Goal: Task Accomplishment & Management: Manage account settings

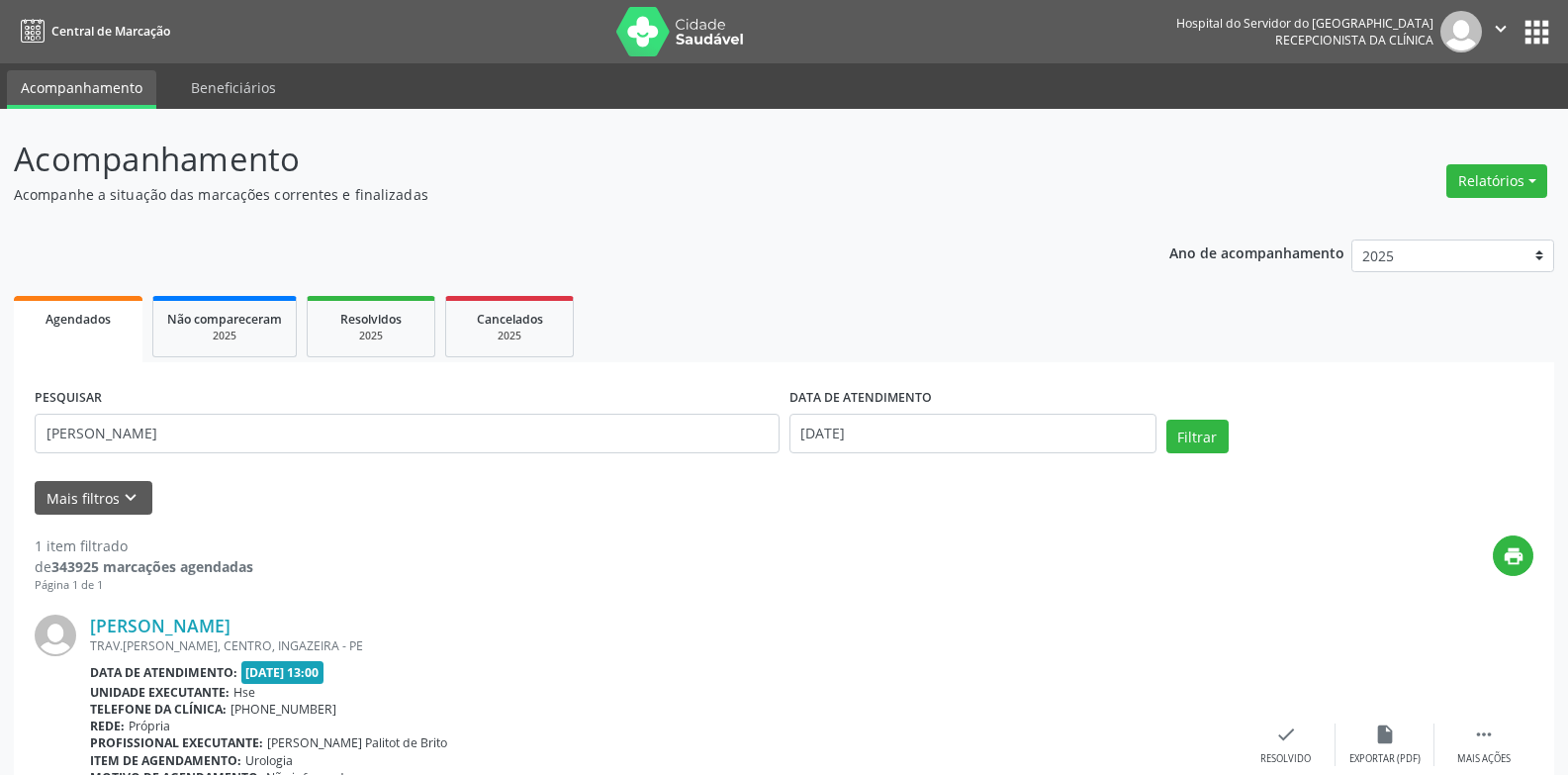
scroll to position [156, 0]
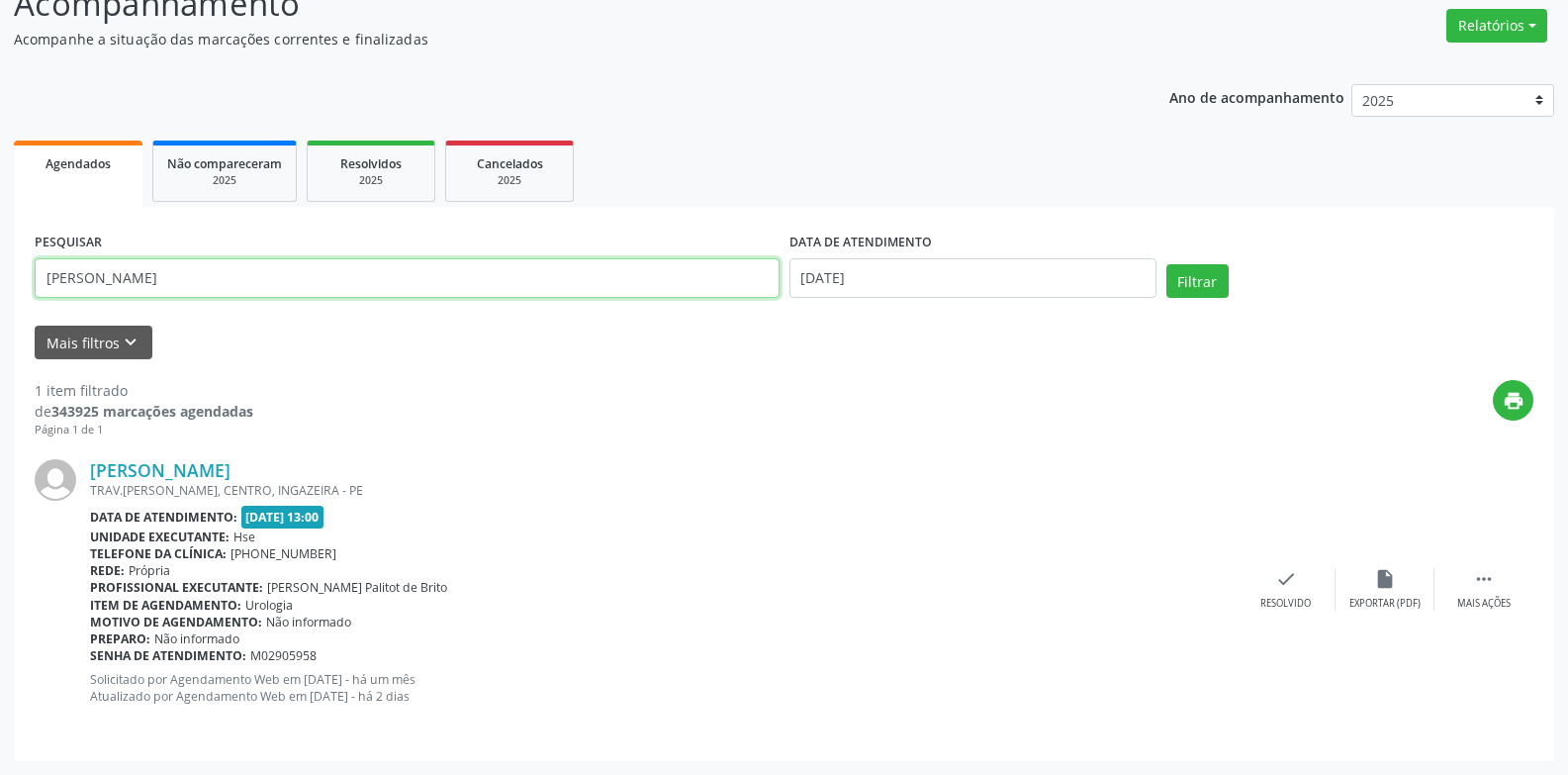
drag, startPoint x: 0, startPoint y: 0, endPoint x: 308, endPoint y: 279, distance: 415.6
click at [308, 279] on input "[PERSON_NAME]" at bounding box center [407, 278] width 745 height 40
type input "a"
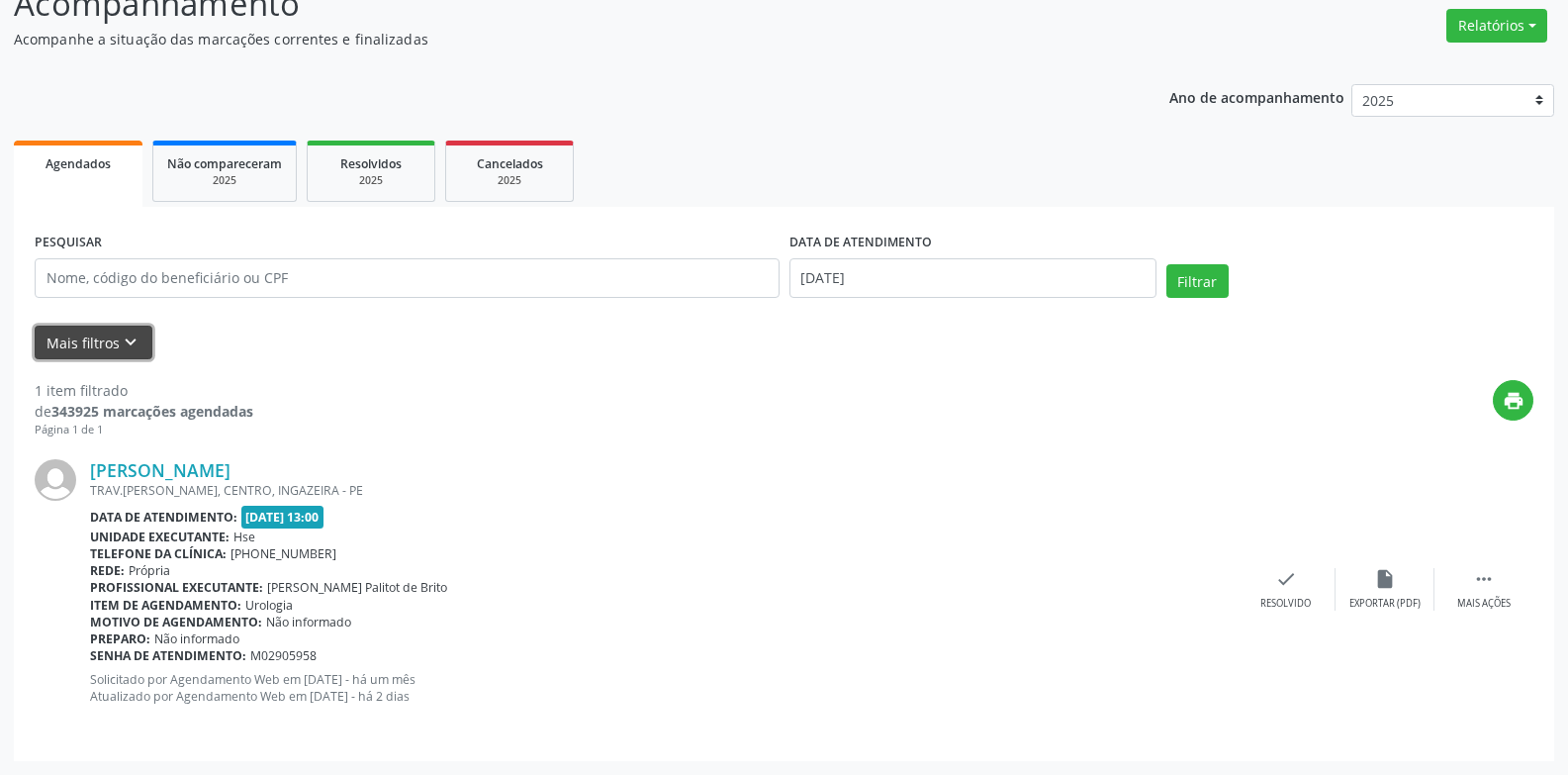
click at [72, 340] on button "Mais filtros keyboard_arrow_down" at bounding box center [93, 342] width 118 height 35
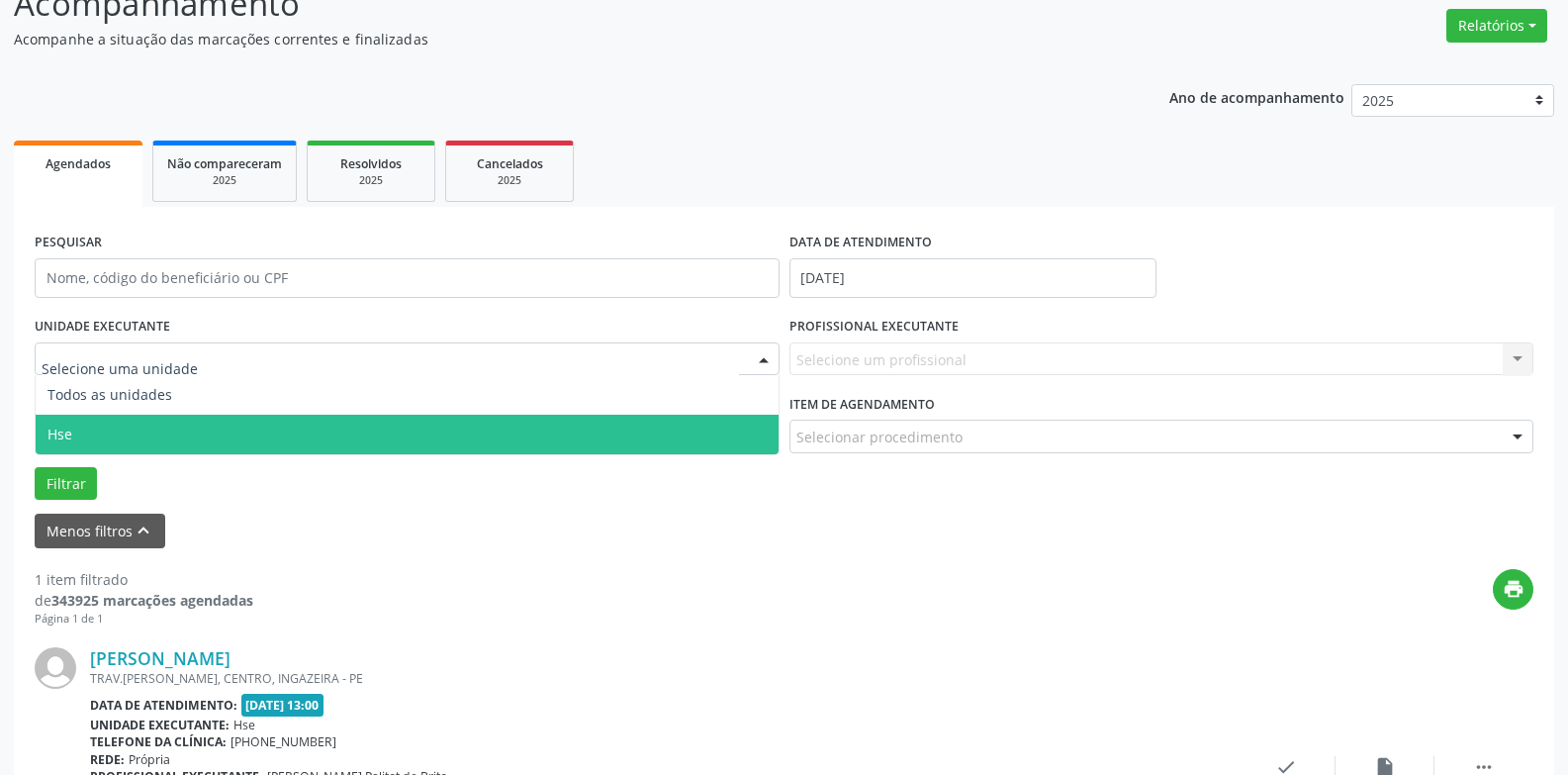
click at [73, 436] on span "Hse" at bounding box center [407, 435] width 743 height 40
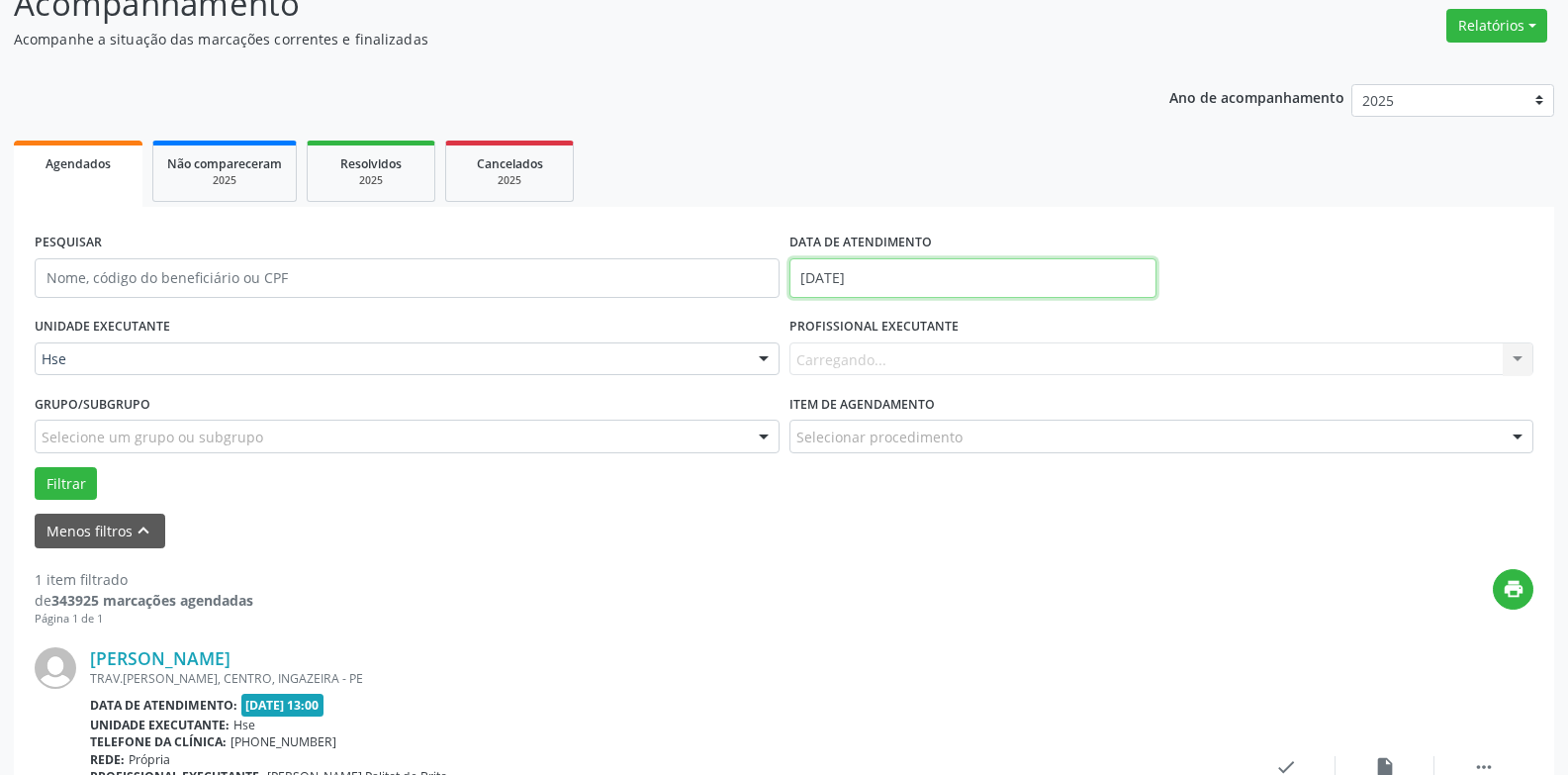
click at [948, 282] on input "[DATE]" at bounding box center [973, 278] width 367 height 40
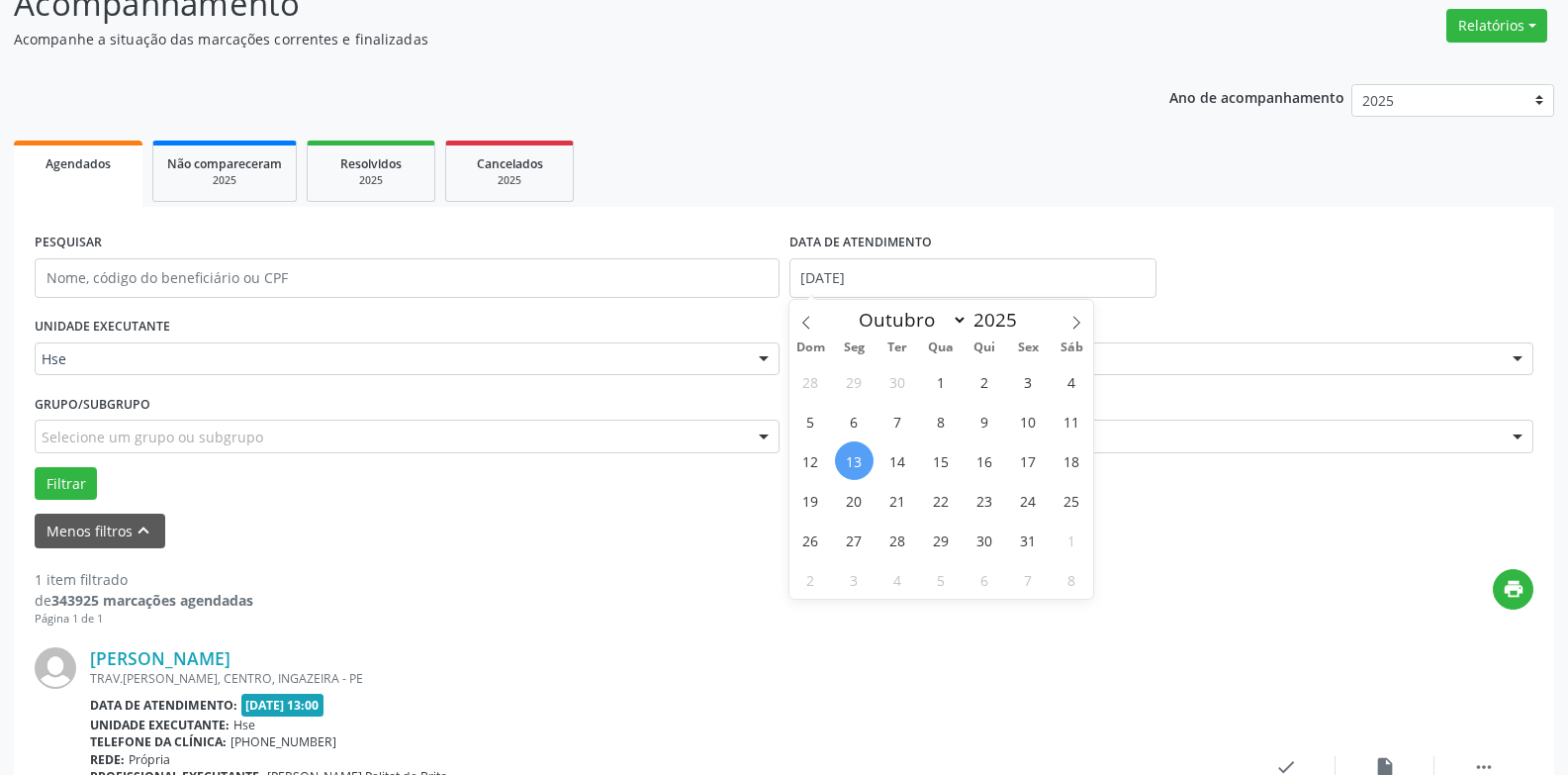
click at [846, 459] on span "13" at bounding box center [853, 460] width 39 height 39
type input "[DATE]"
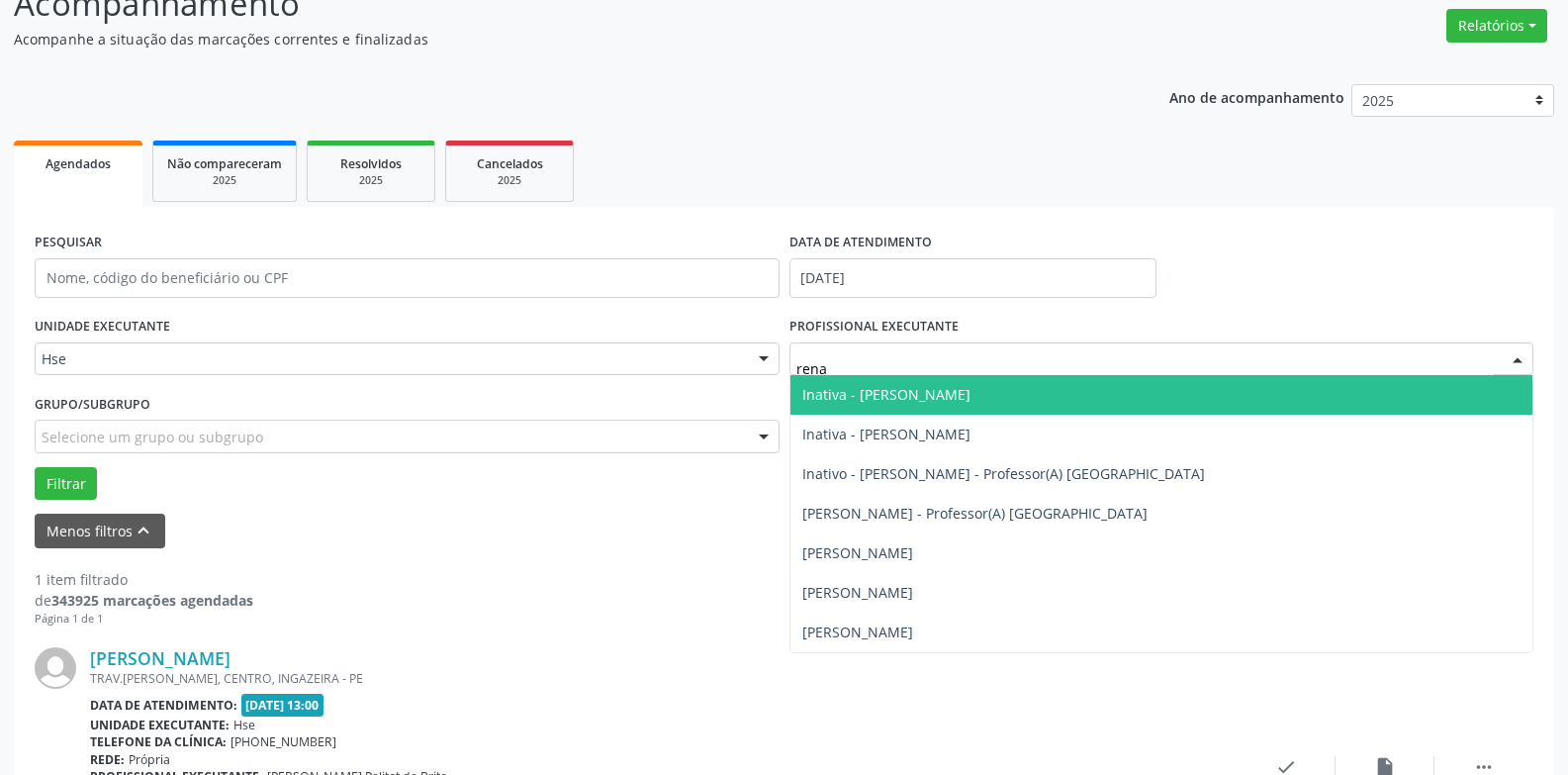
type input "renan"
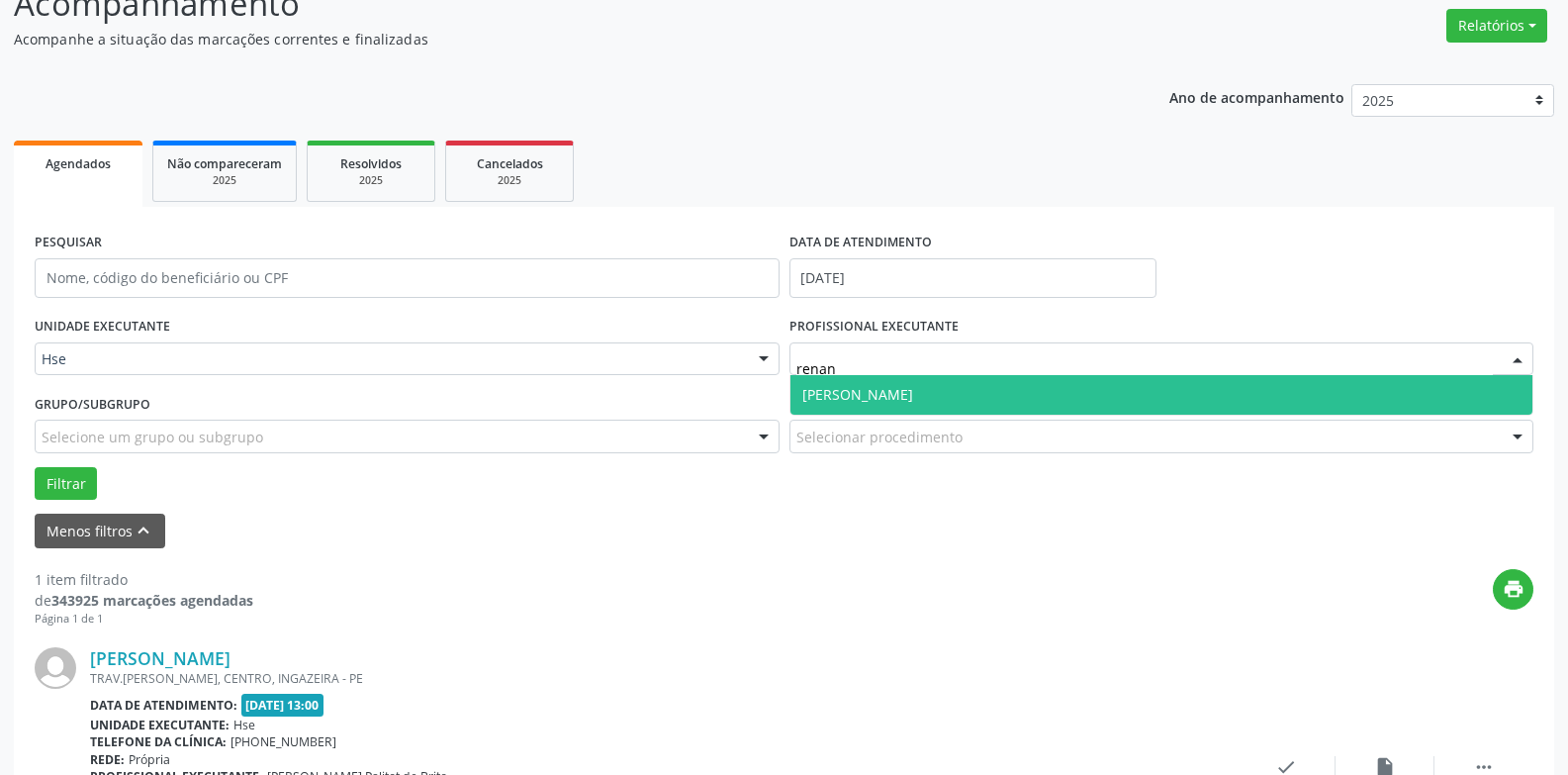
click at [880, 406] on span "[PERSON_NAME]" at bounding box center [1161, 395] width 743 height 40
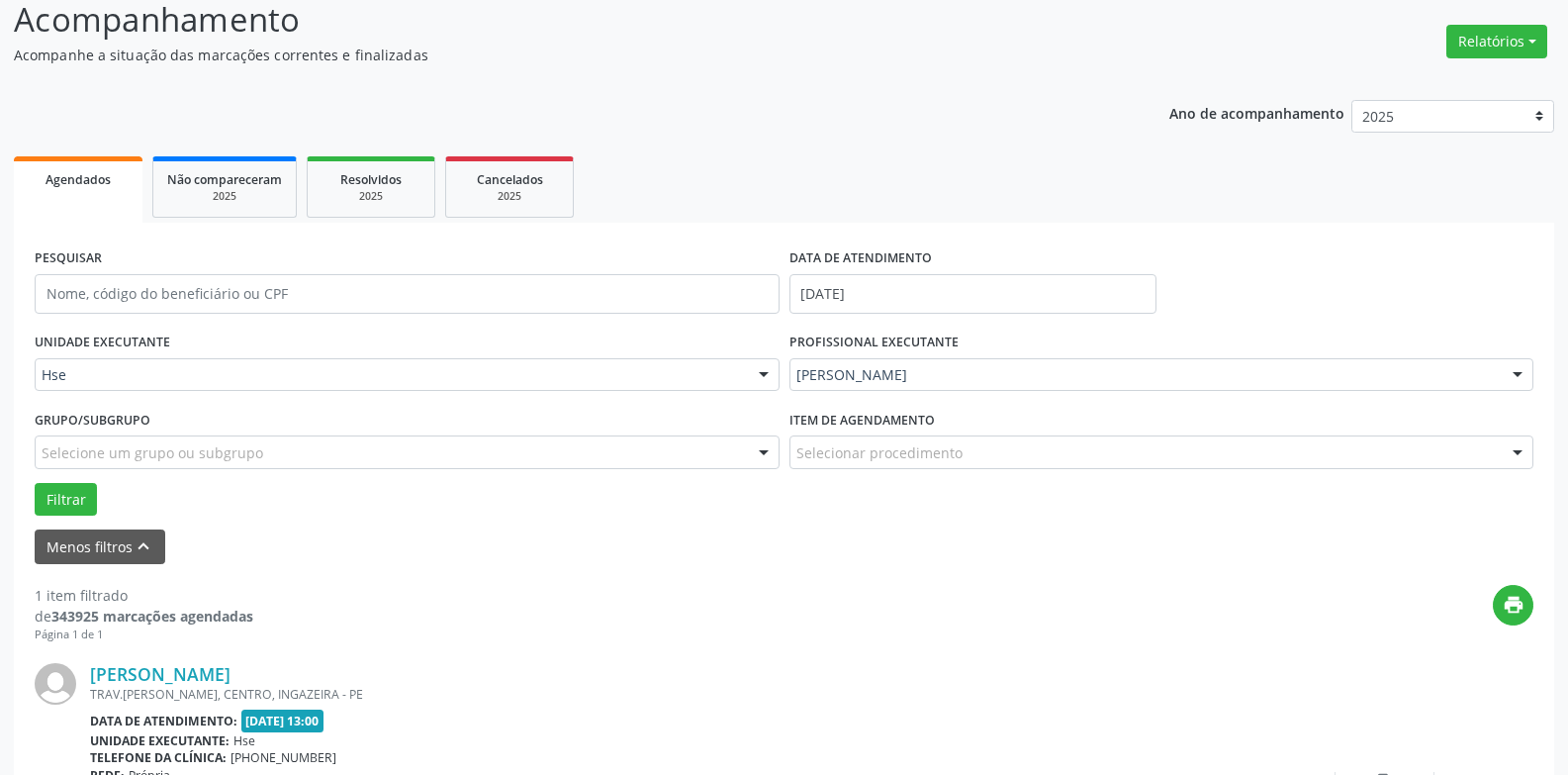
scroll to position [0, 0]
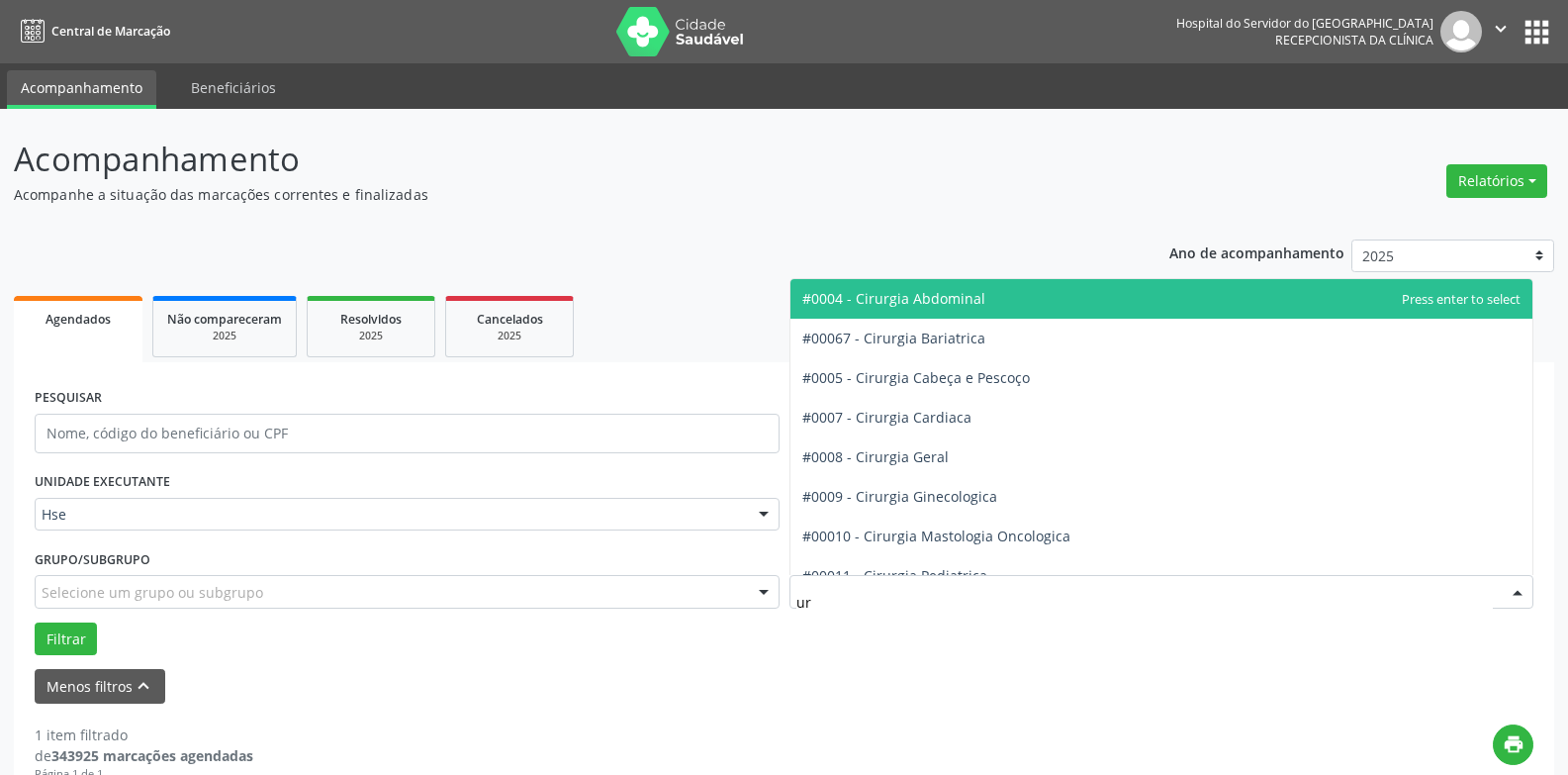
type input "uro"
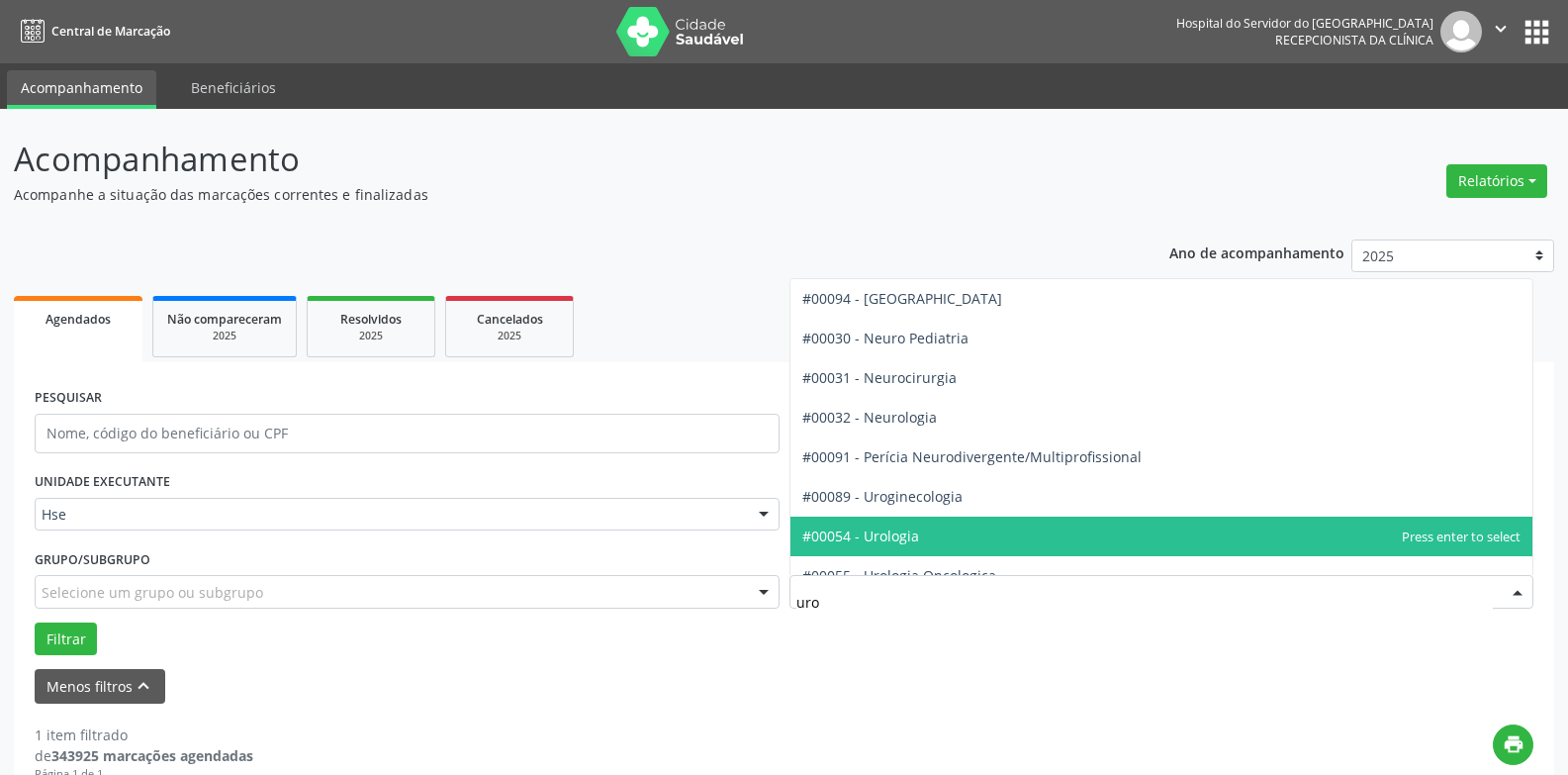
click at [897, 545] on span "#00054 - Urologia" at bounding box center [860, 535] width 117 height 19
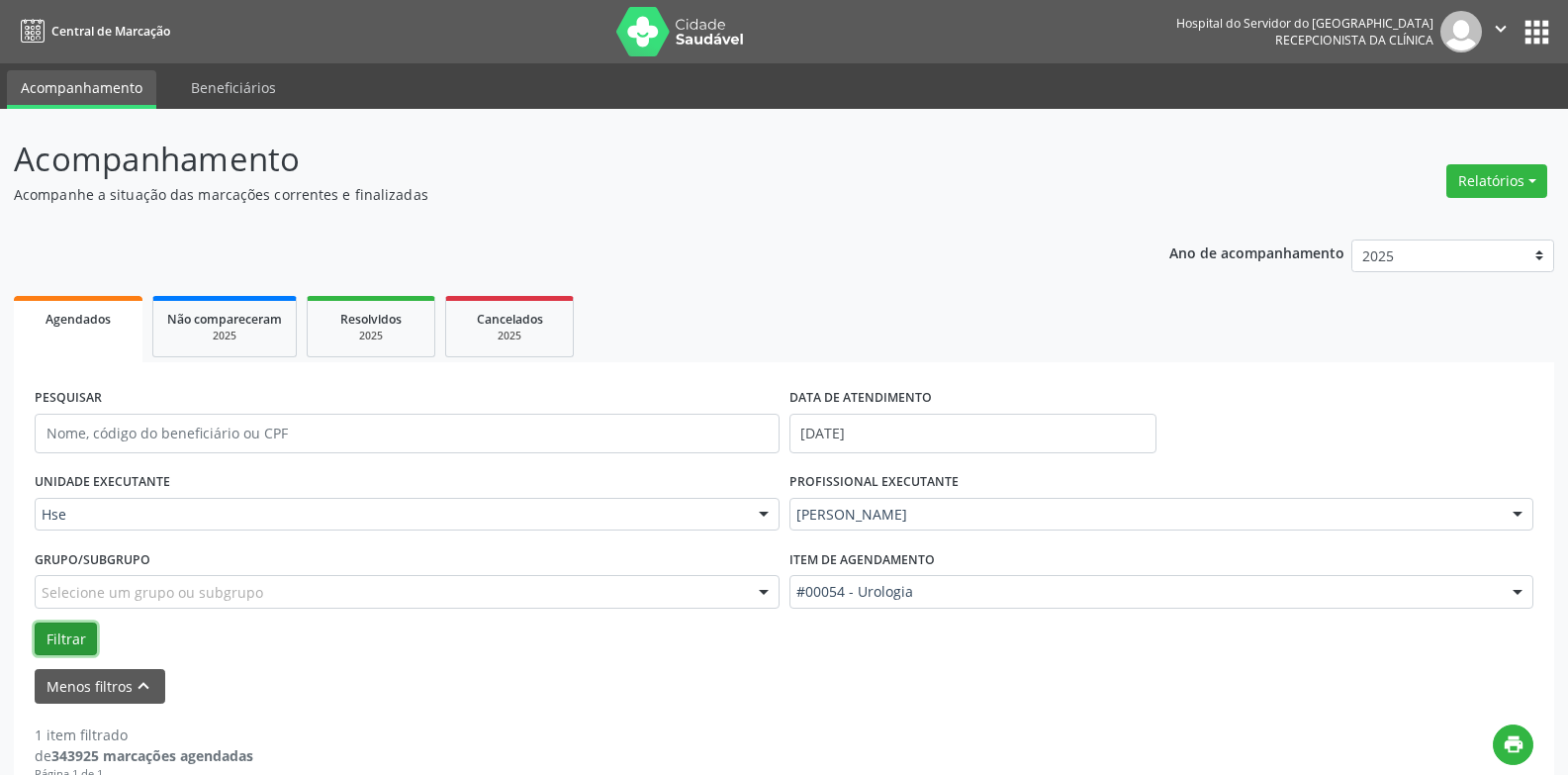
click at [59, 645] on button "Filtrar" at bounding box center [65, 639] width 63 height 34
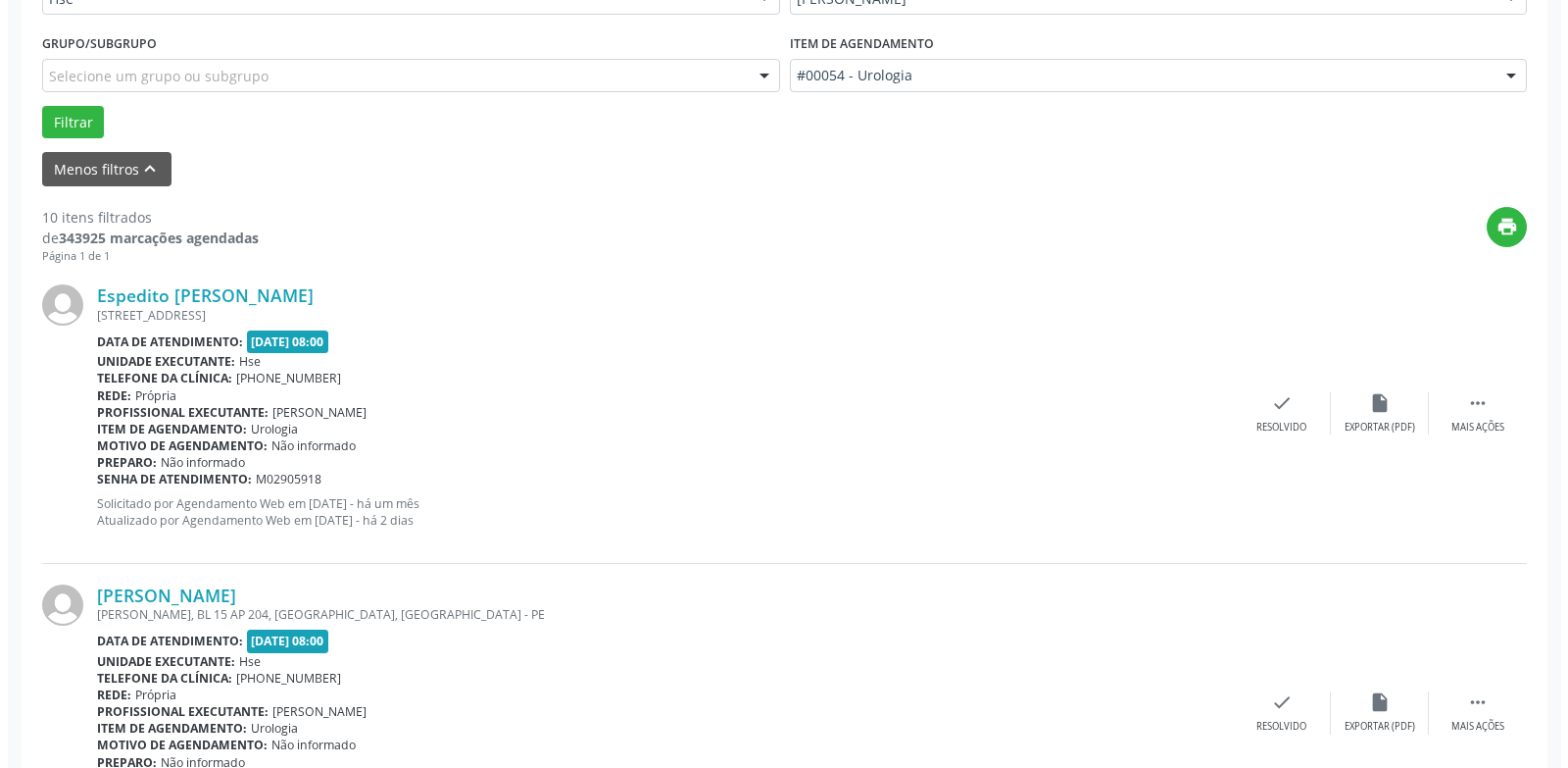
scroll to position [490, 0]
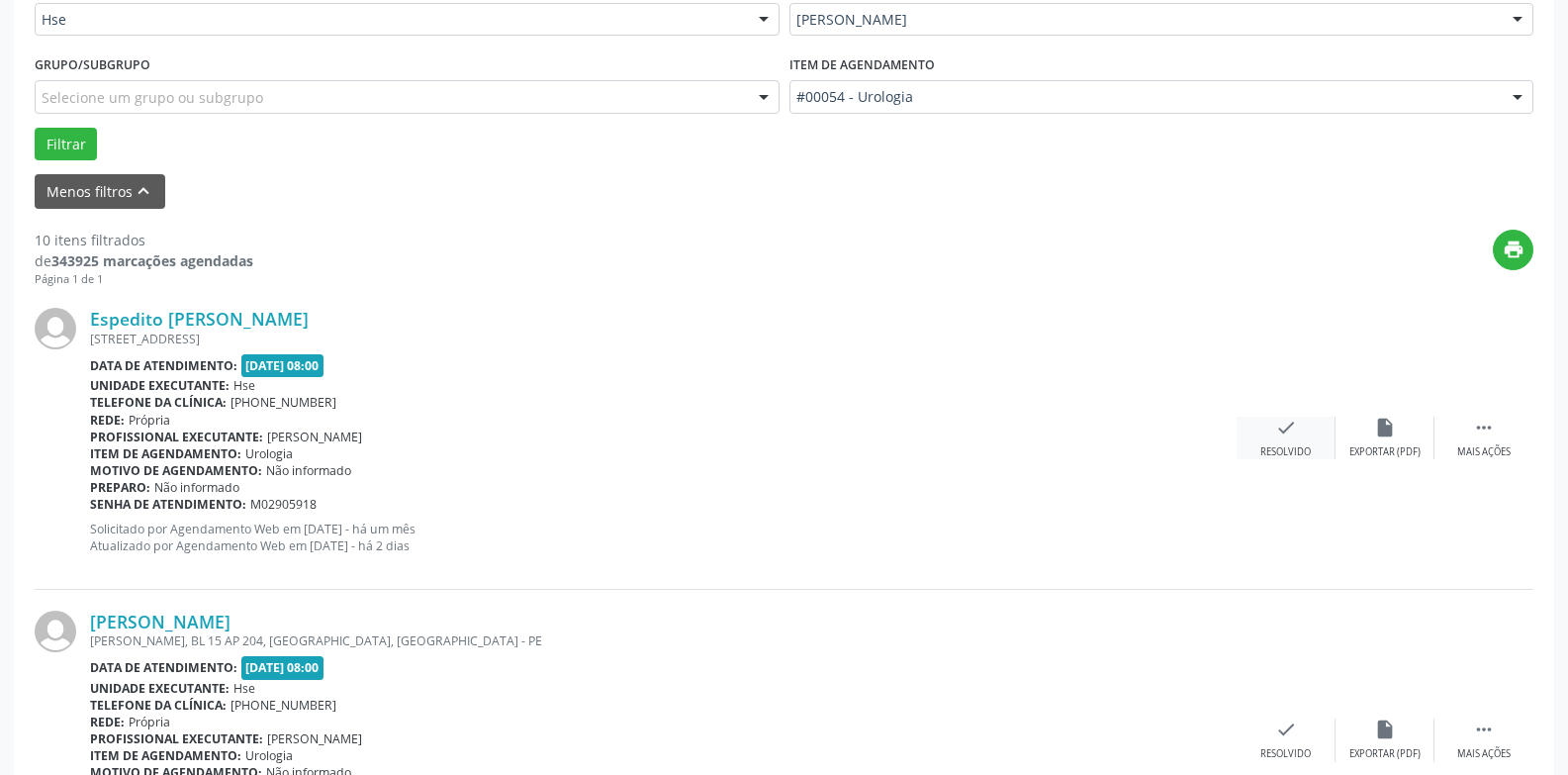
click at [1283, 428] on icon "check" at bounding box center [1286, 428] width 22 height 22
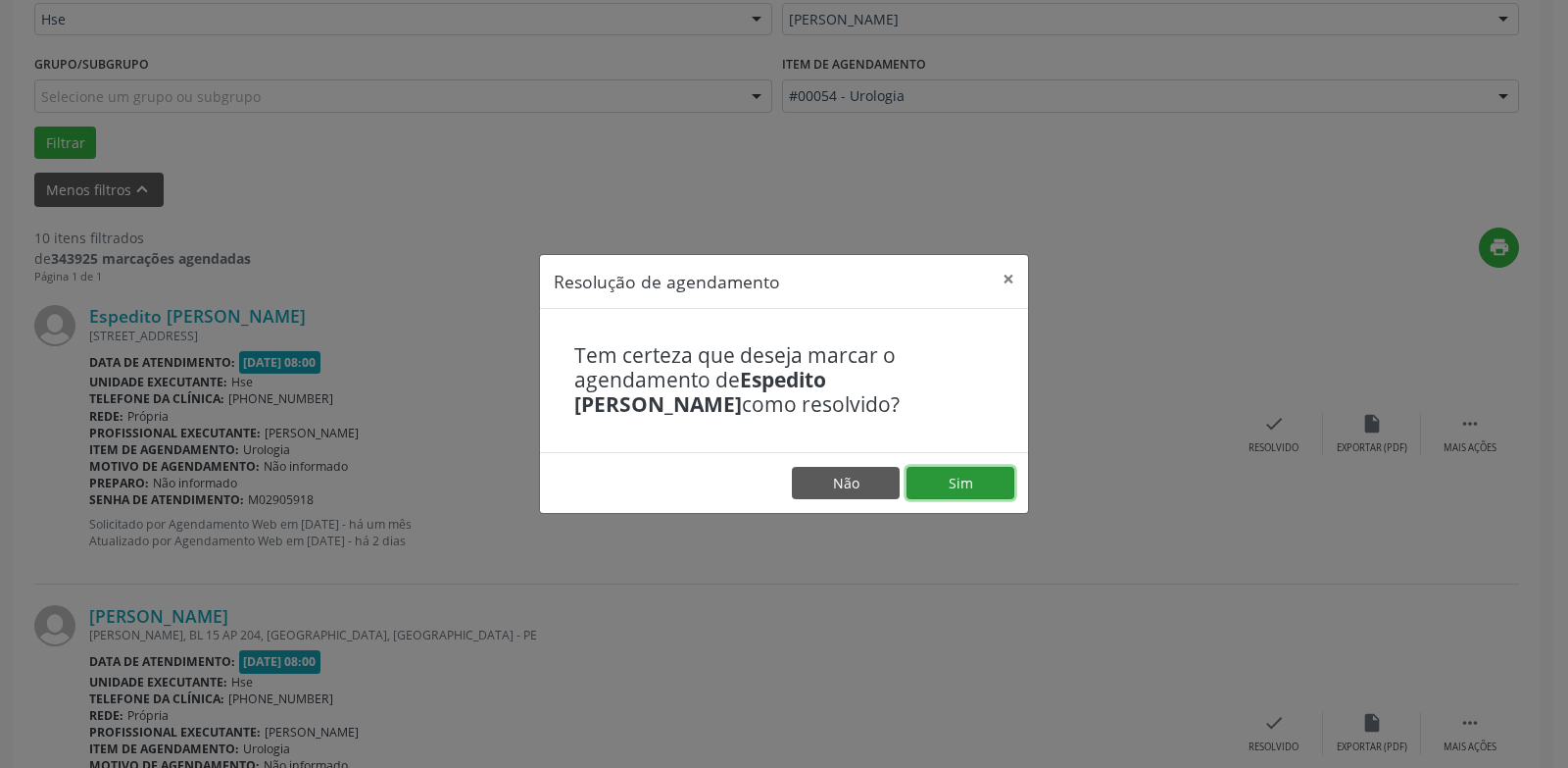
click at [957, 482] on button "Sim" at bounding box center [960, 483] width 108 height 33
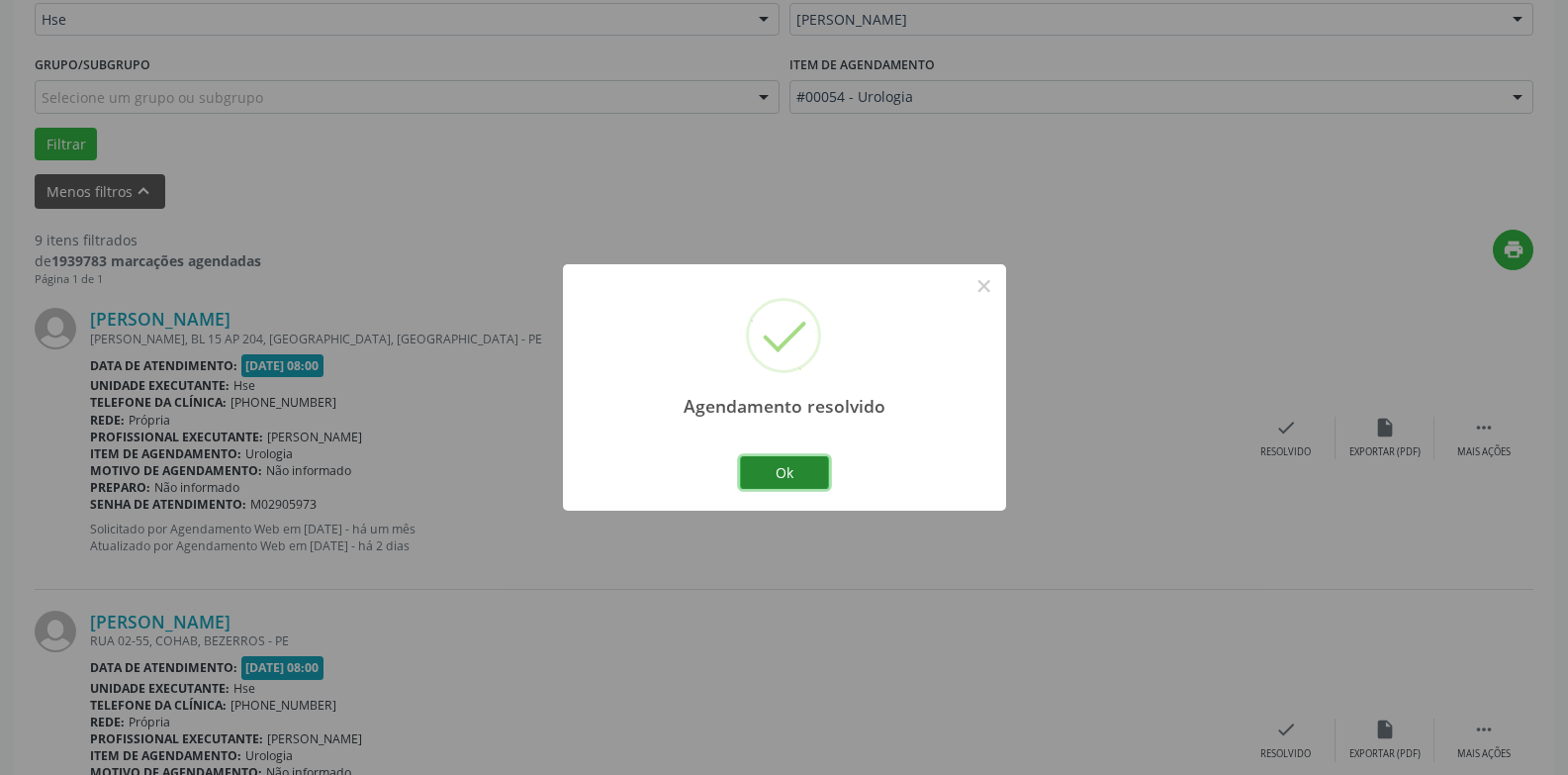
click at [805, 464] on button "Ok" at bounding box center [785, 473] width 89 height 34
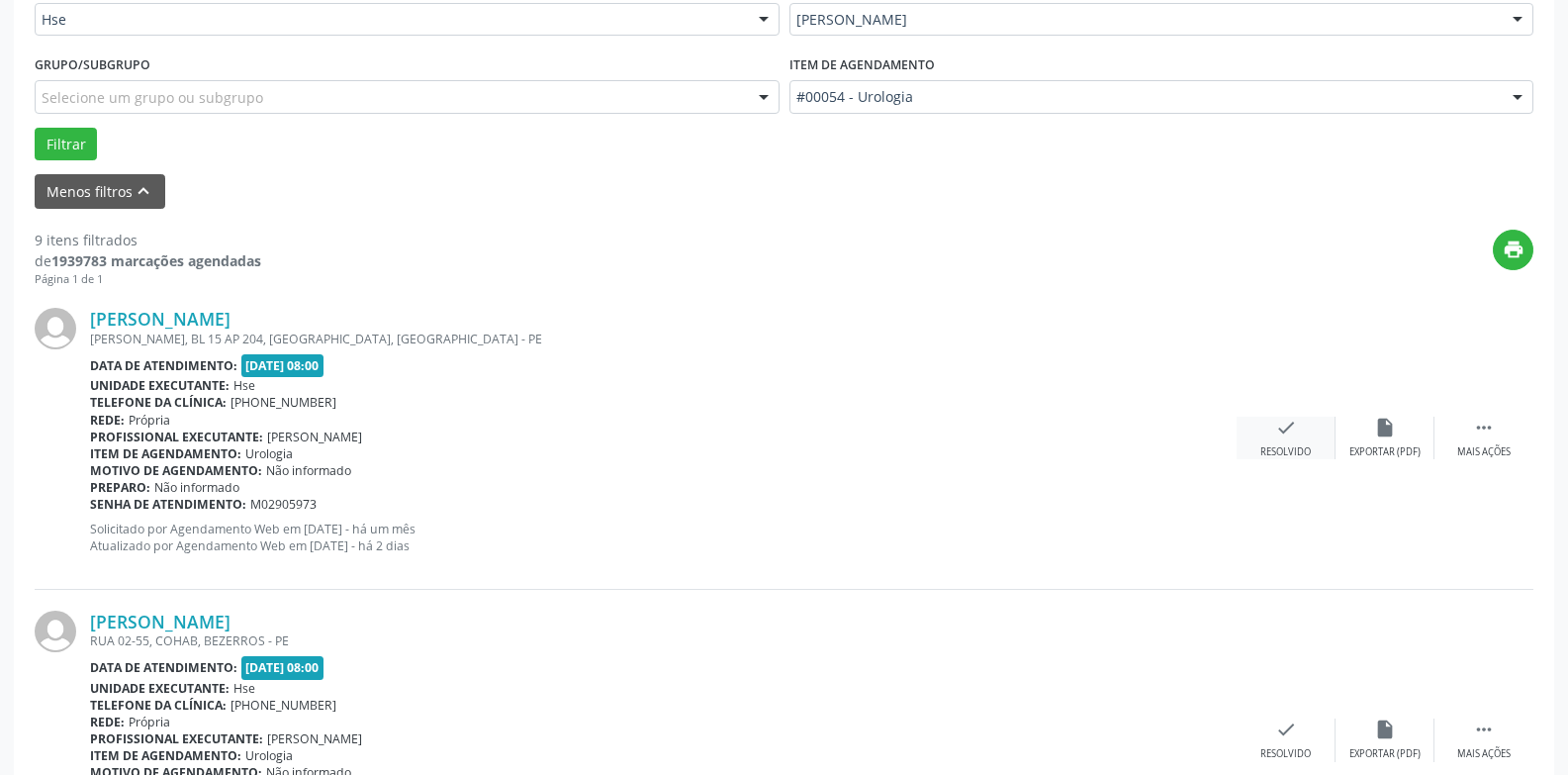
click at [1301, 439] on div "check Resolvido" at bounding box center [1286, 438] width 99 height 43
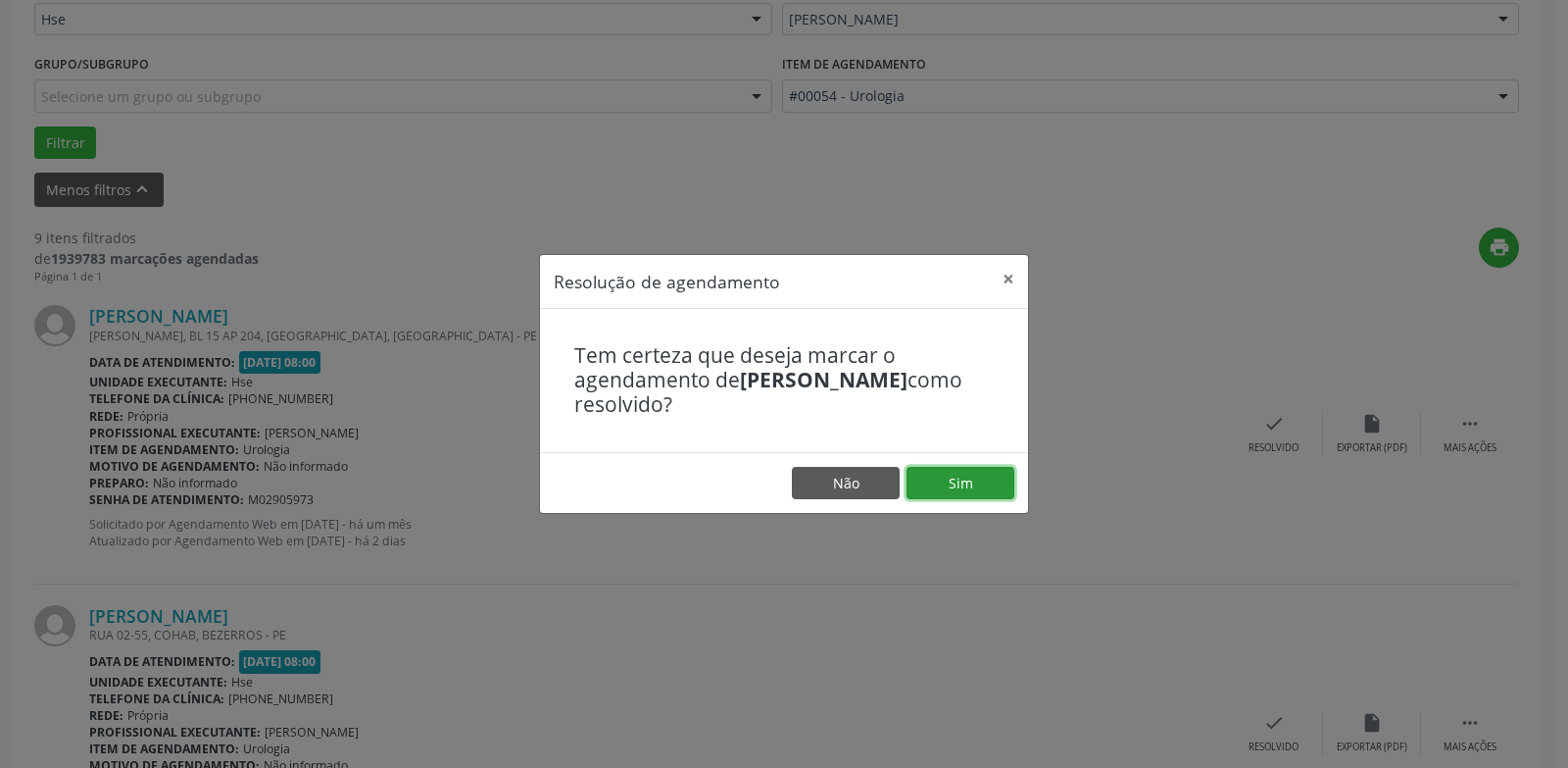
click at [982, 488] on button "Sim" at bounding box center [960, 483] width 108 height 33
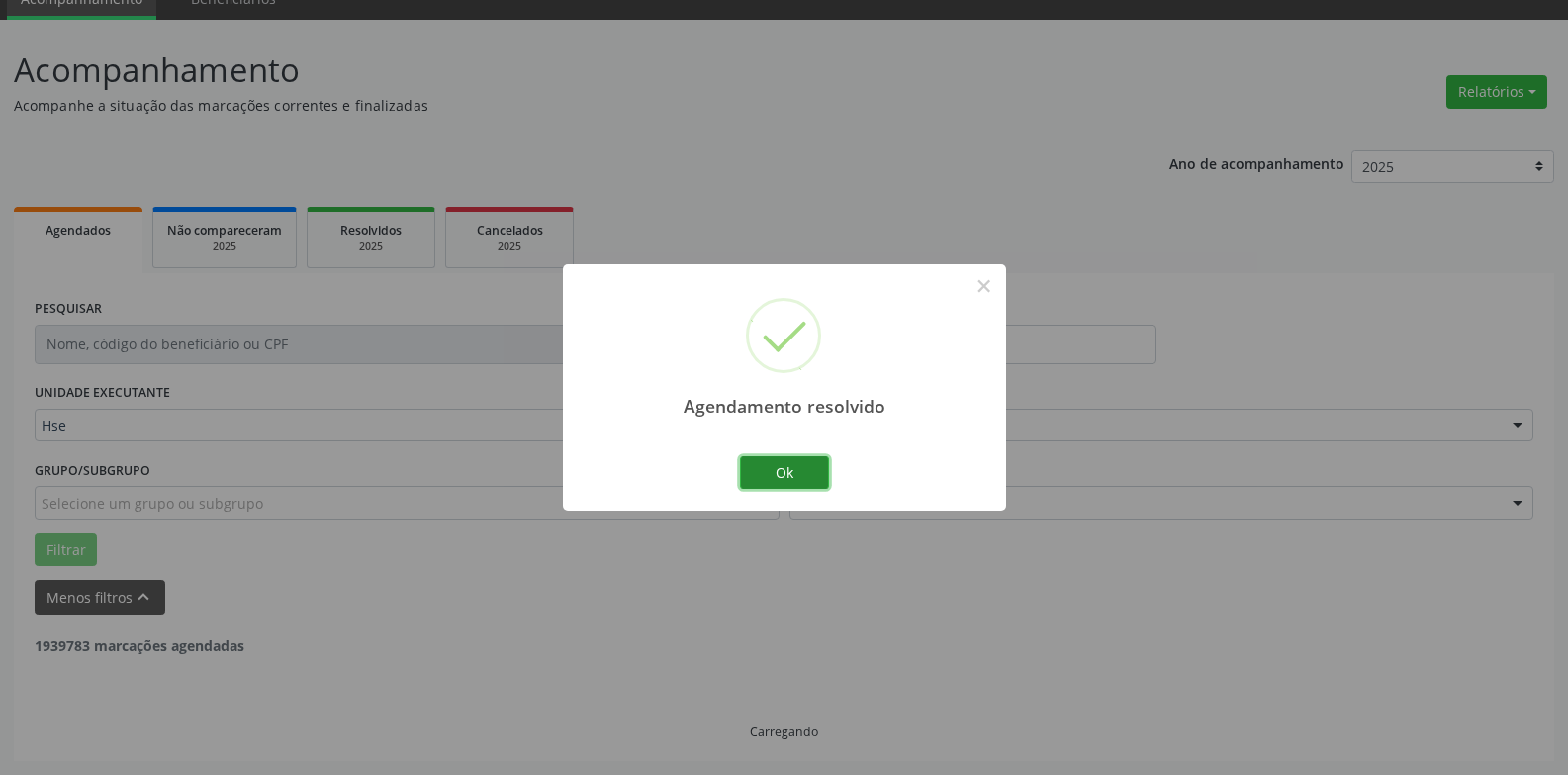
click at [807, 470] on button "Ok" at bounding box center [785, 473] width 89 height 34
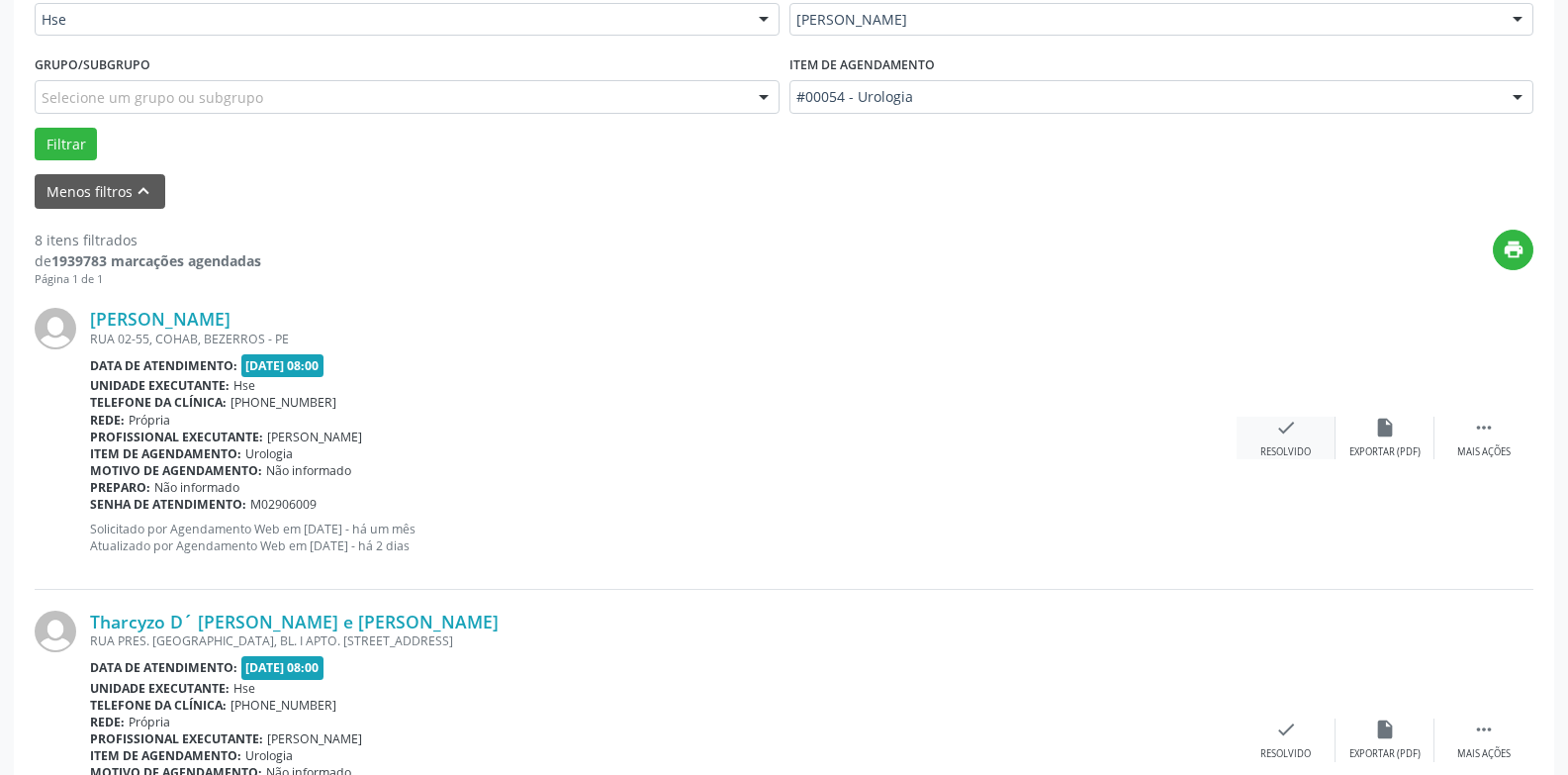
click at [1281, 442] on div "check Resolvido" at bounding box center [1286, 438] width 99 height 43
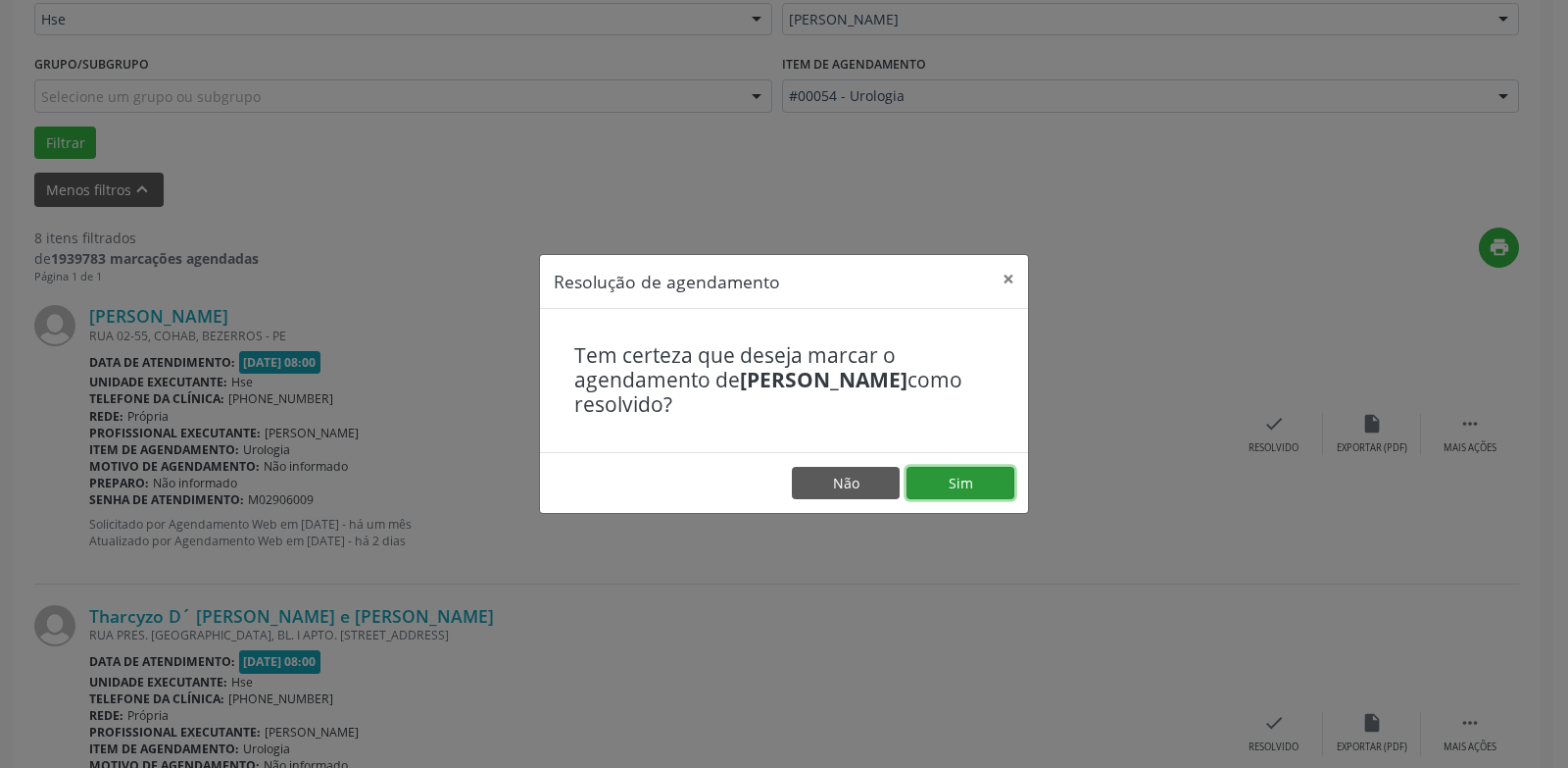
click at [985, 475] on button "Sim" at bounding box center [960, 483] width 108 height 33
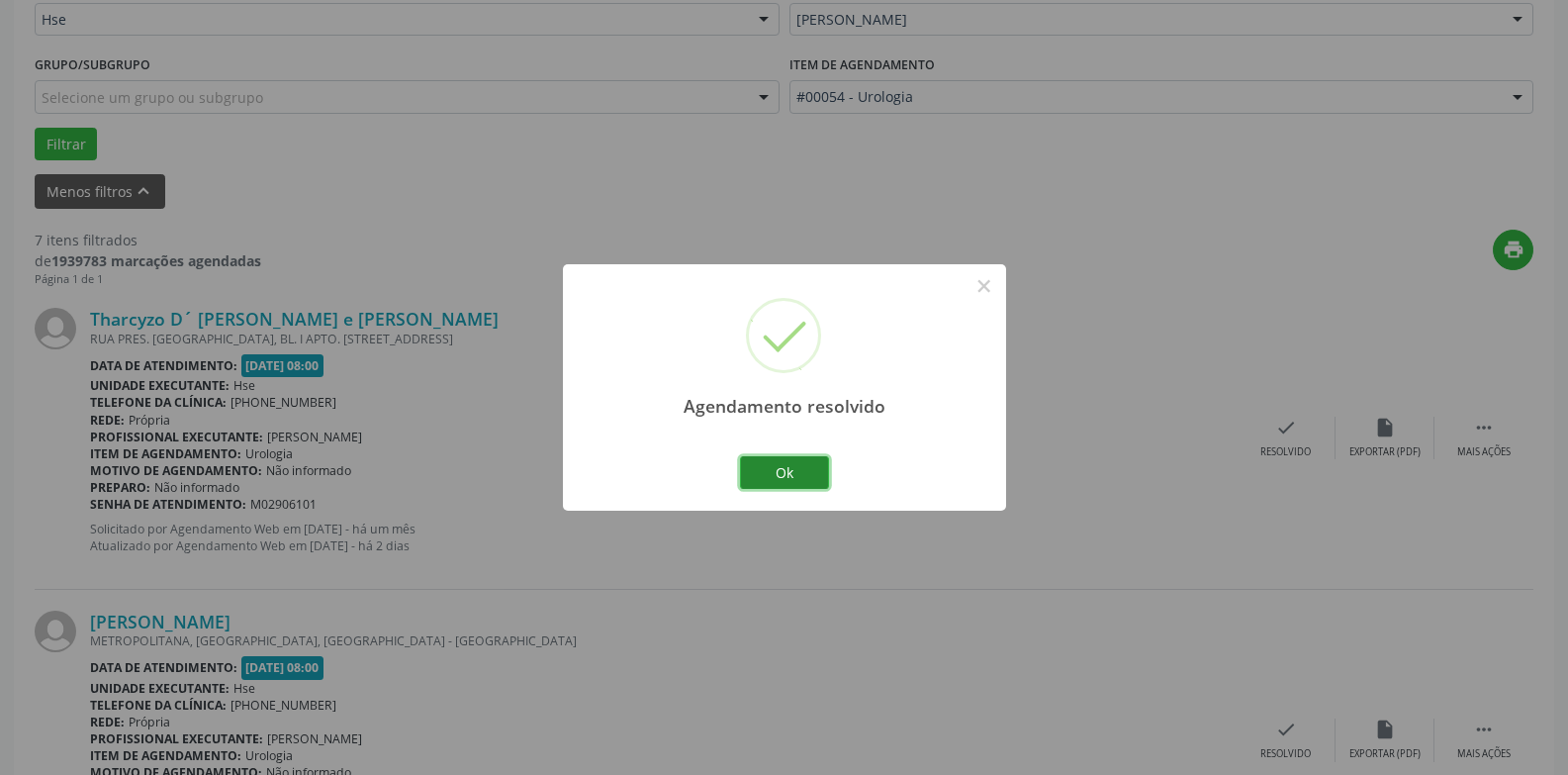
click at [797, 475] on button "Ok" at bounding box center [785, 473] width 89 height 34
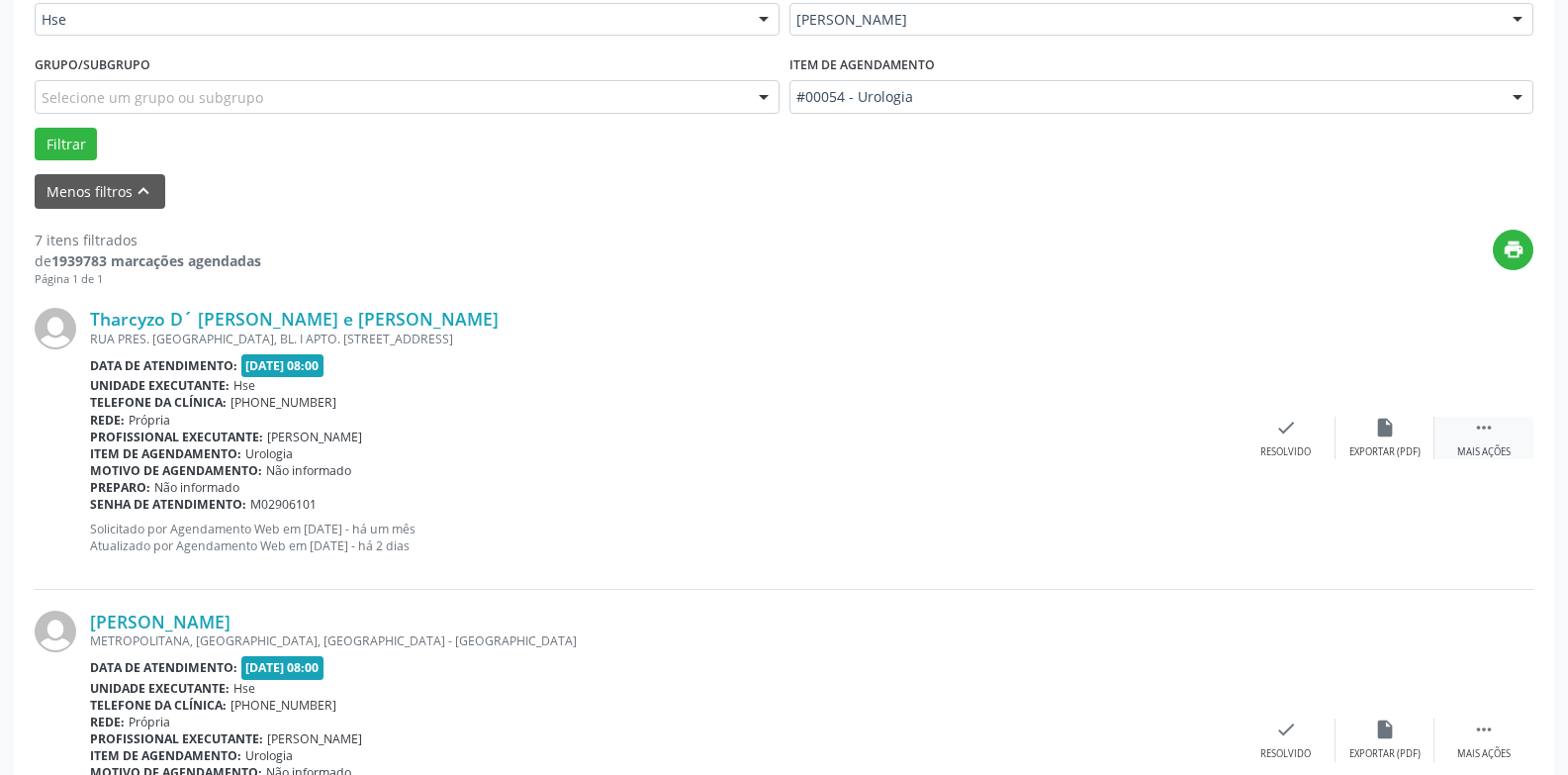
click at [1496, 443] on div " Mais ações" at bounding box center [1484, 438] width 99 height 43
click at [1462, 433] on div " Menos ações" at bounding box center [1484, 438] width 99 height 43
click at [1492, 442] on div " Mais ações" at bounding box center [1484, 438] width 99 height 43
click at [1415, 442] on div "alarm_off Não compareceu" at bounding box center [1385, 438] width 99 height 43
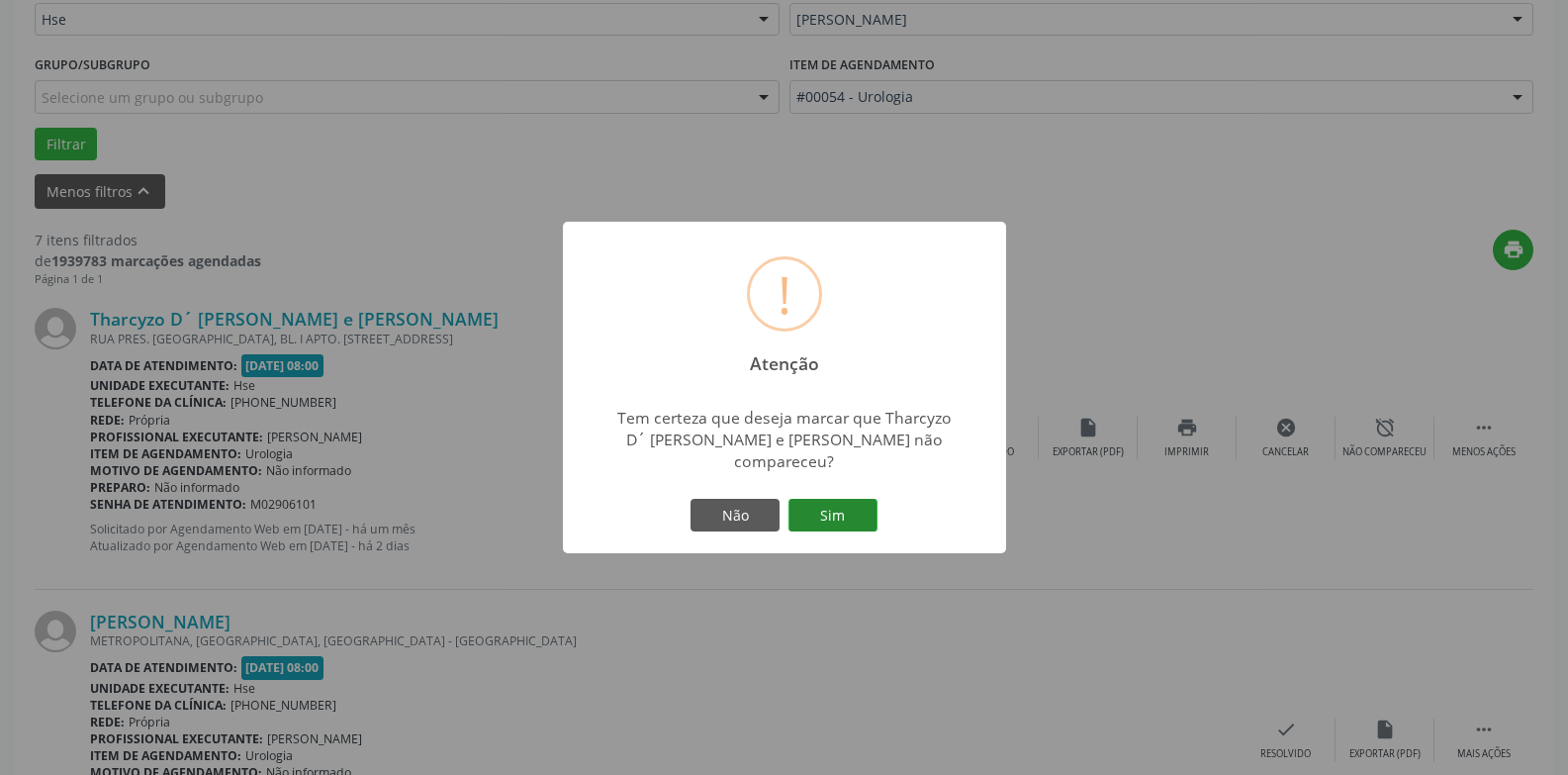
click at [827, 505] on button "Sim" at bounding box center [833, 515] width 89 height 34
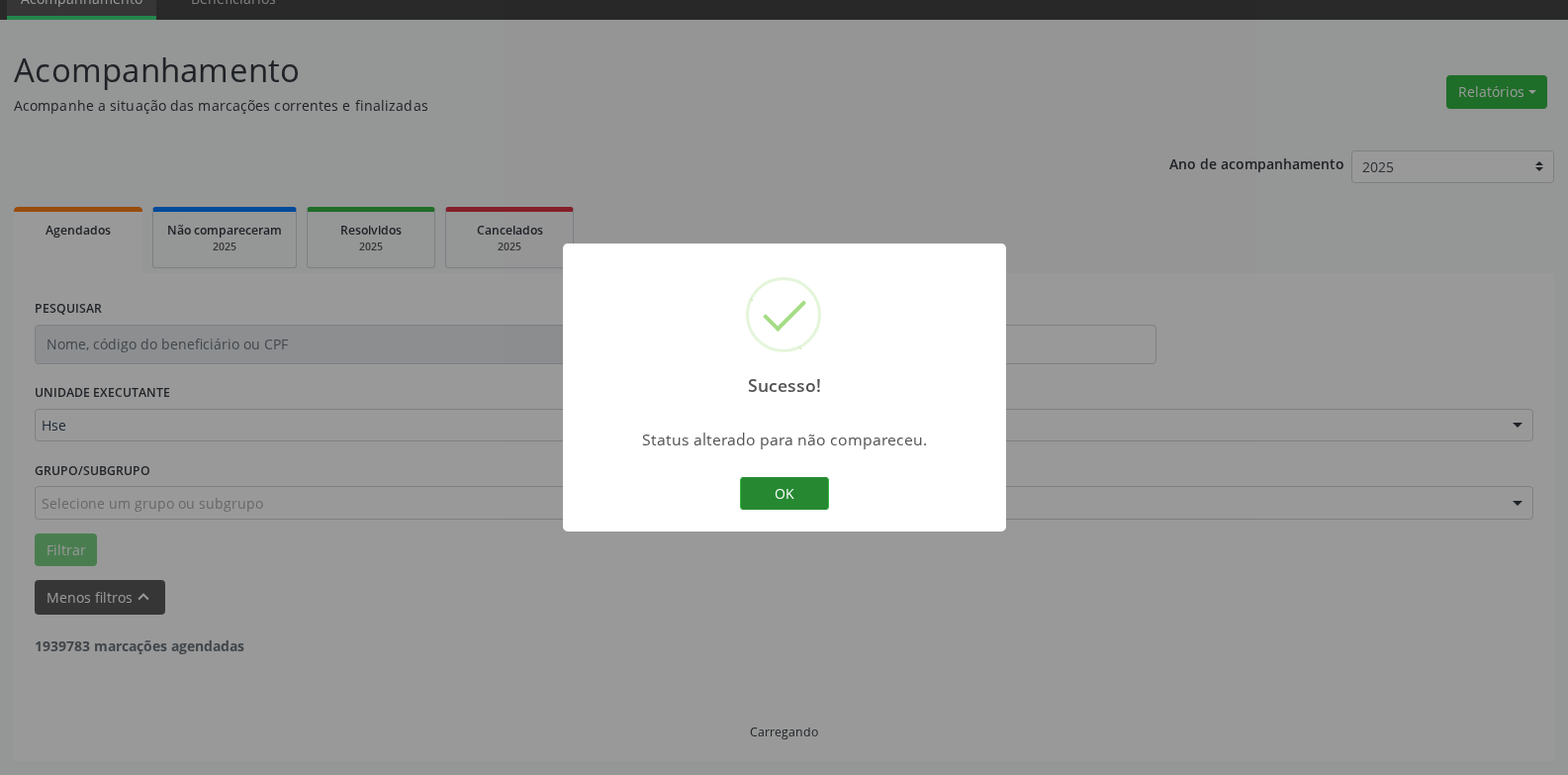
click at [799, 499] on button "OK" at bounding box center [785, 493] width 89 height 34
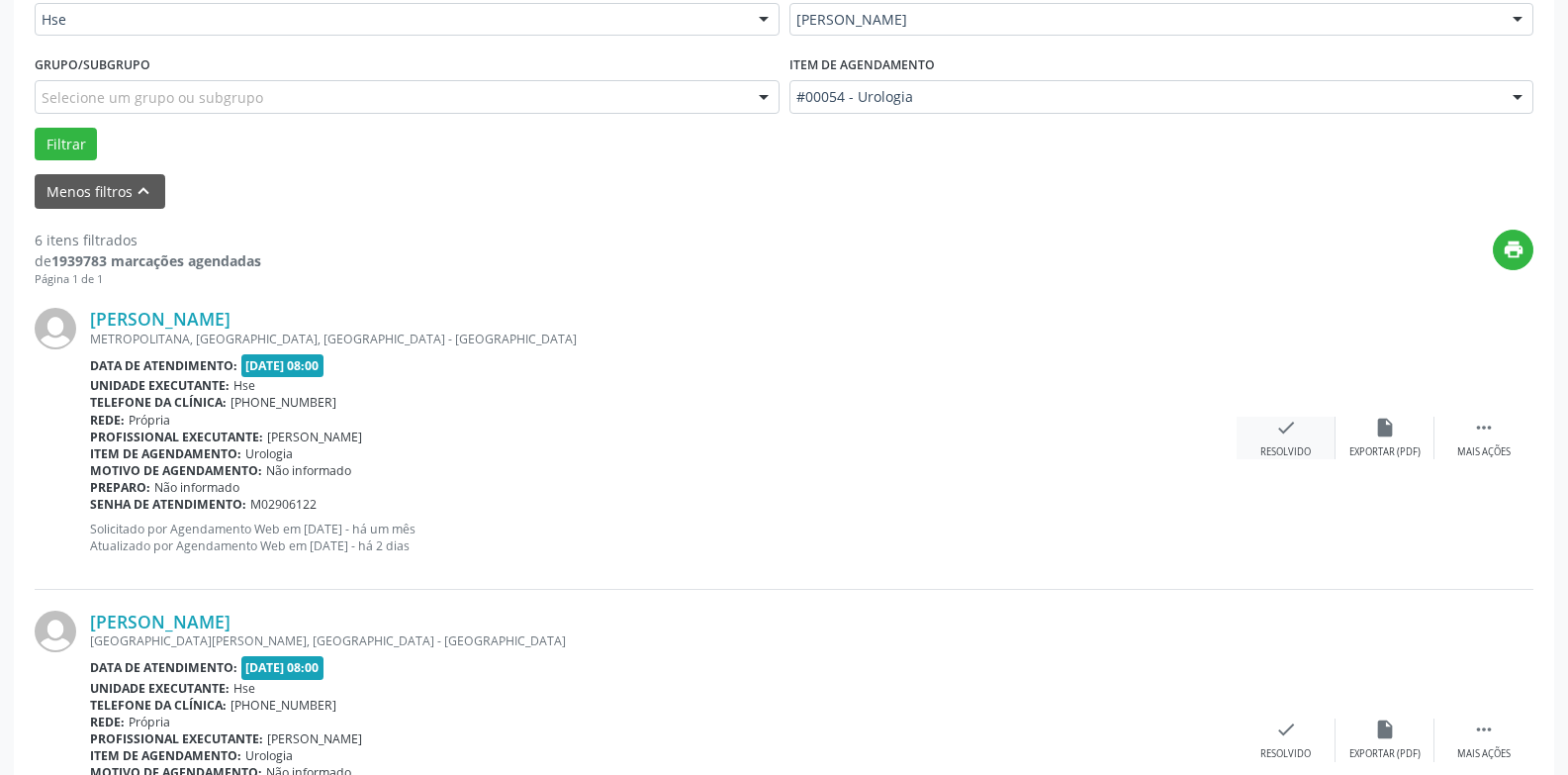
click at [1288, 440] on div "check Resolvido" at bounding box center [1286, 438] width 99 height 43
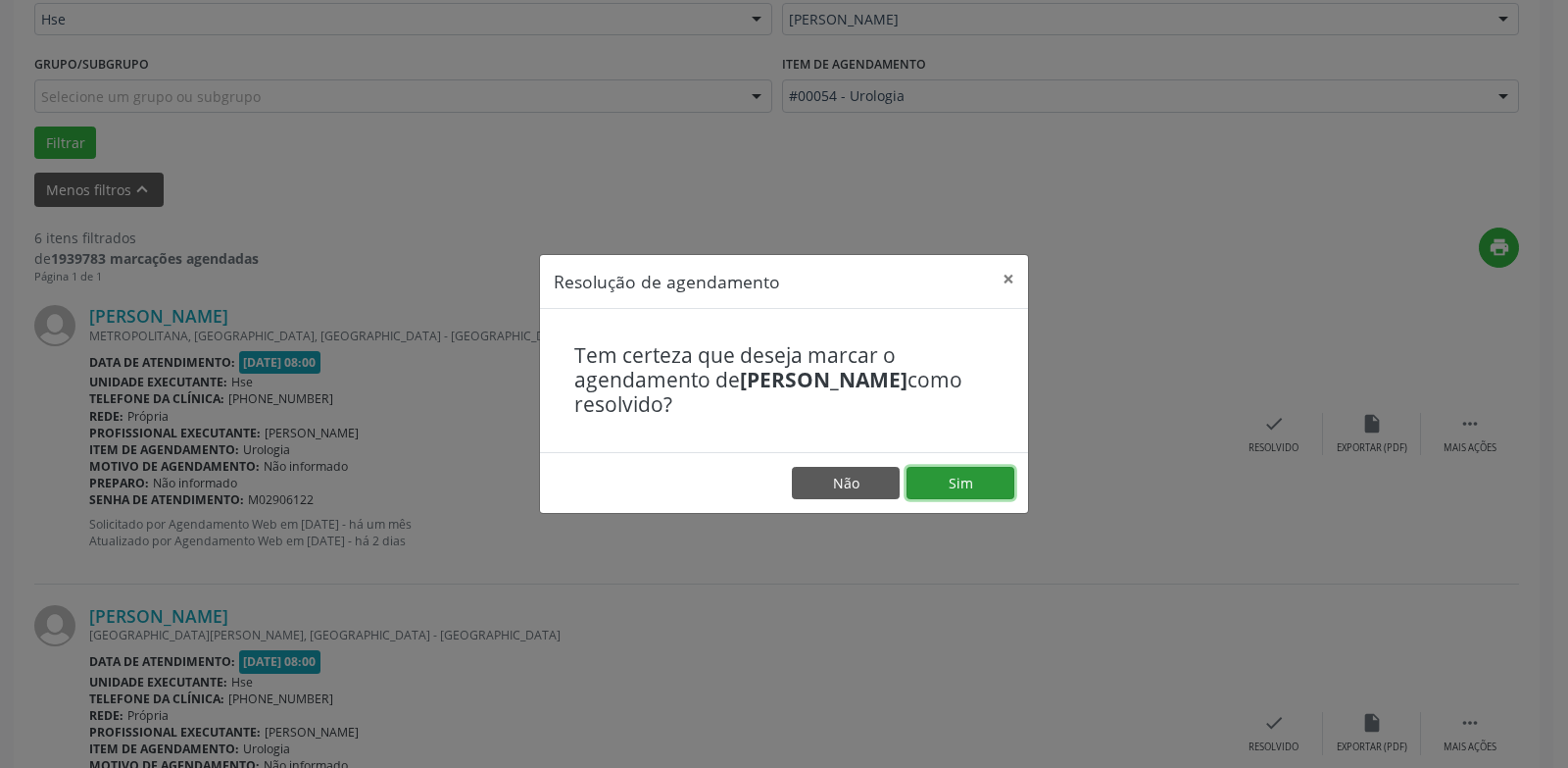
click at [985, 484] on button "Sim" at bounding box center [960, 483] width 108 height 33
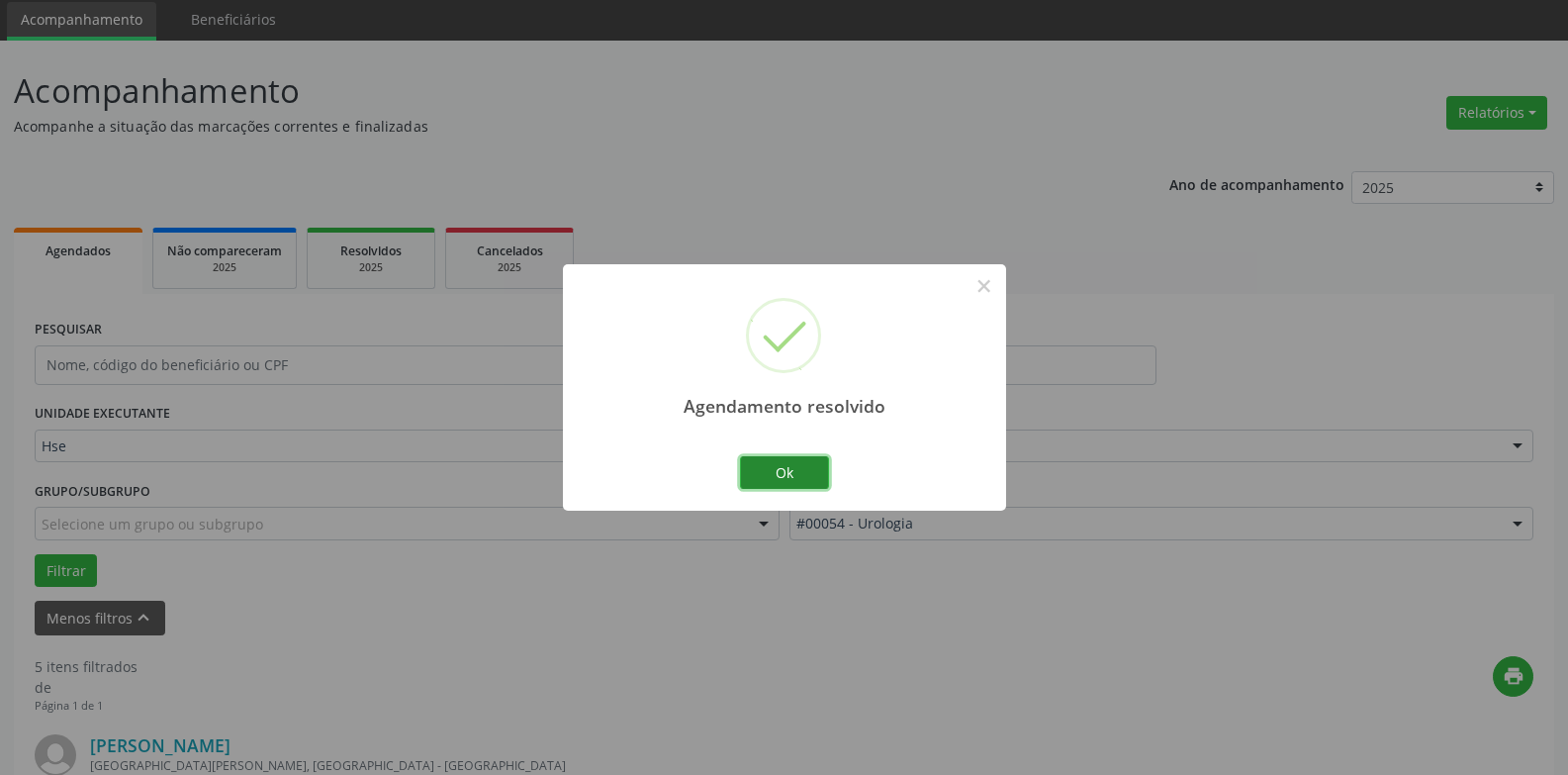
click at [797, 469] on button "Ok" at bounding box center [785, 473] width 89 height 34
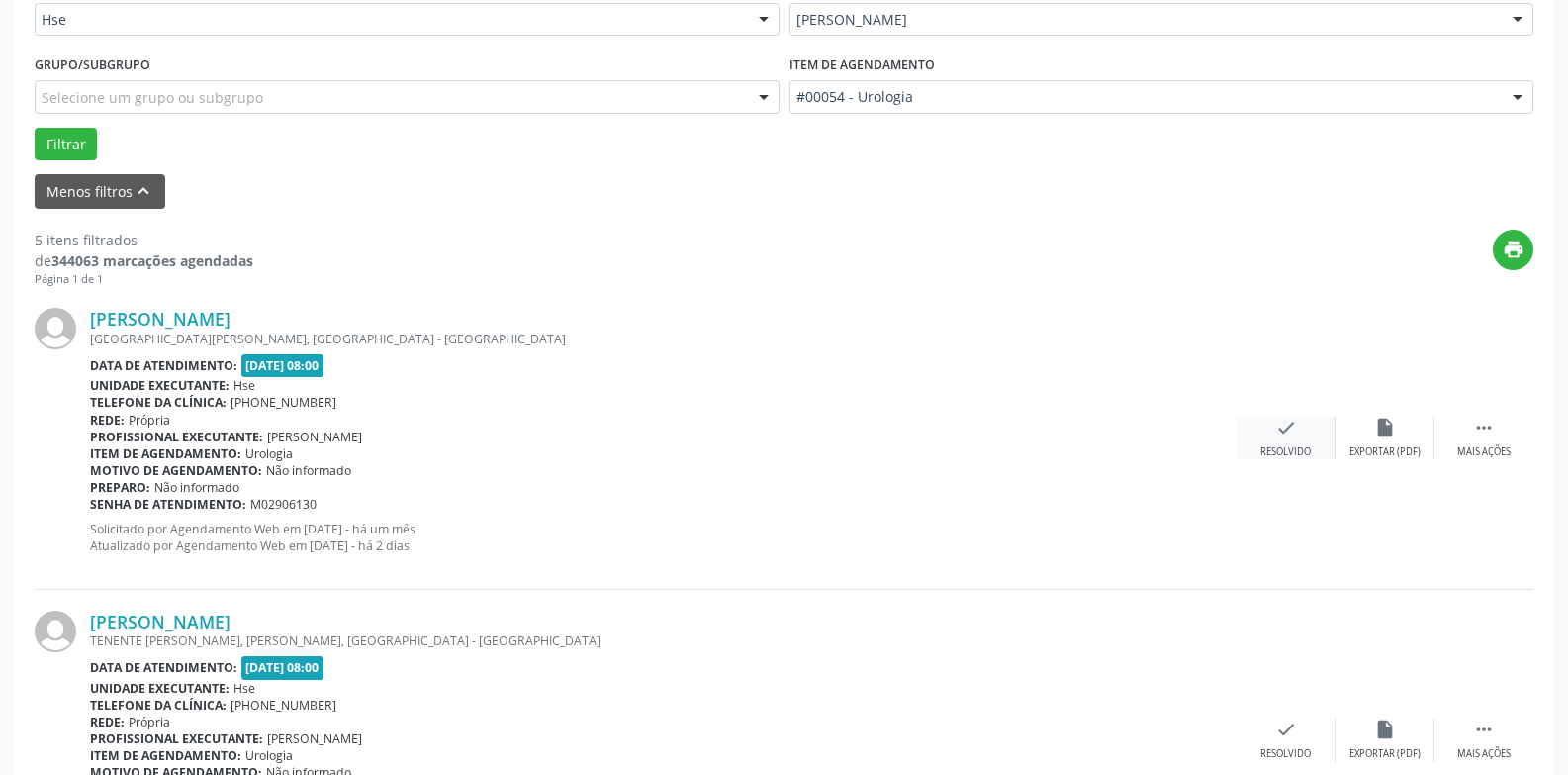
click at [1299, 442] on div "check Resolvido" at bounding box center [1286, 438] width 99 height 43
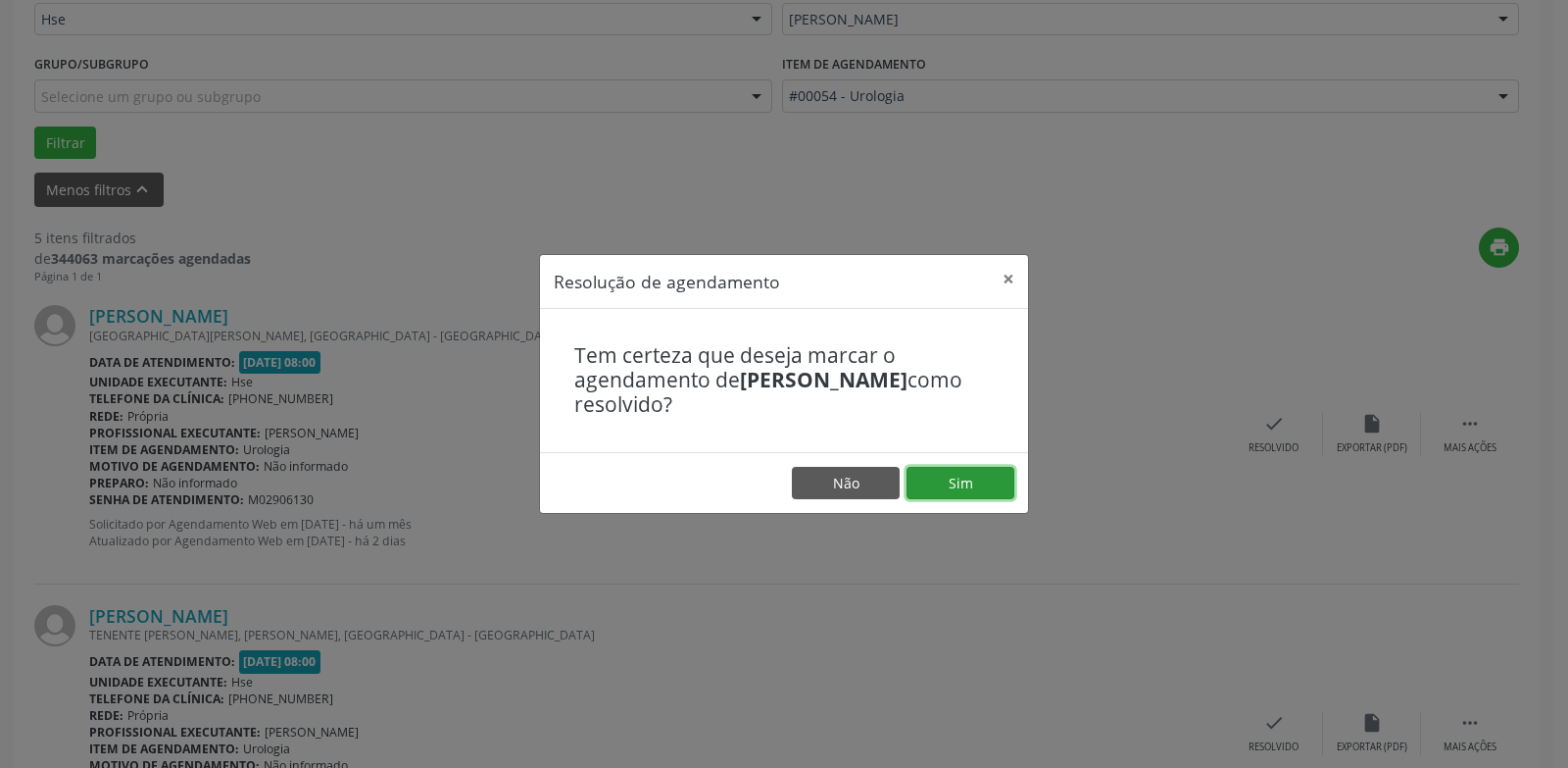
click at [1001, 475] on button "Sim" at bounding box center [960, 483] width 108 height 33
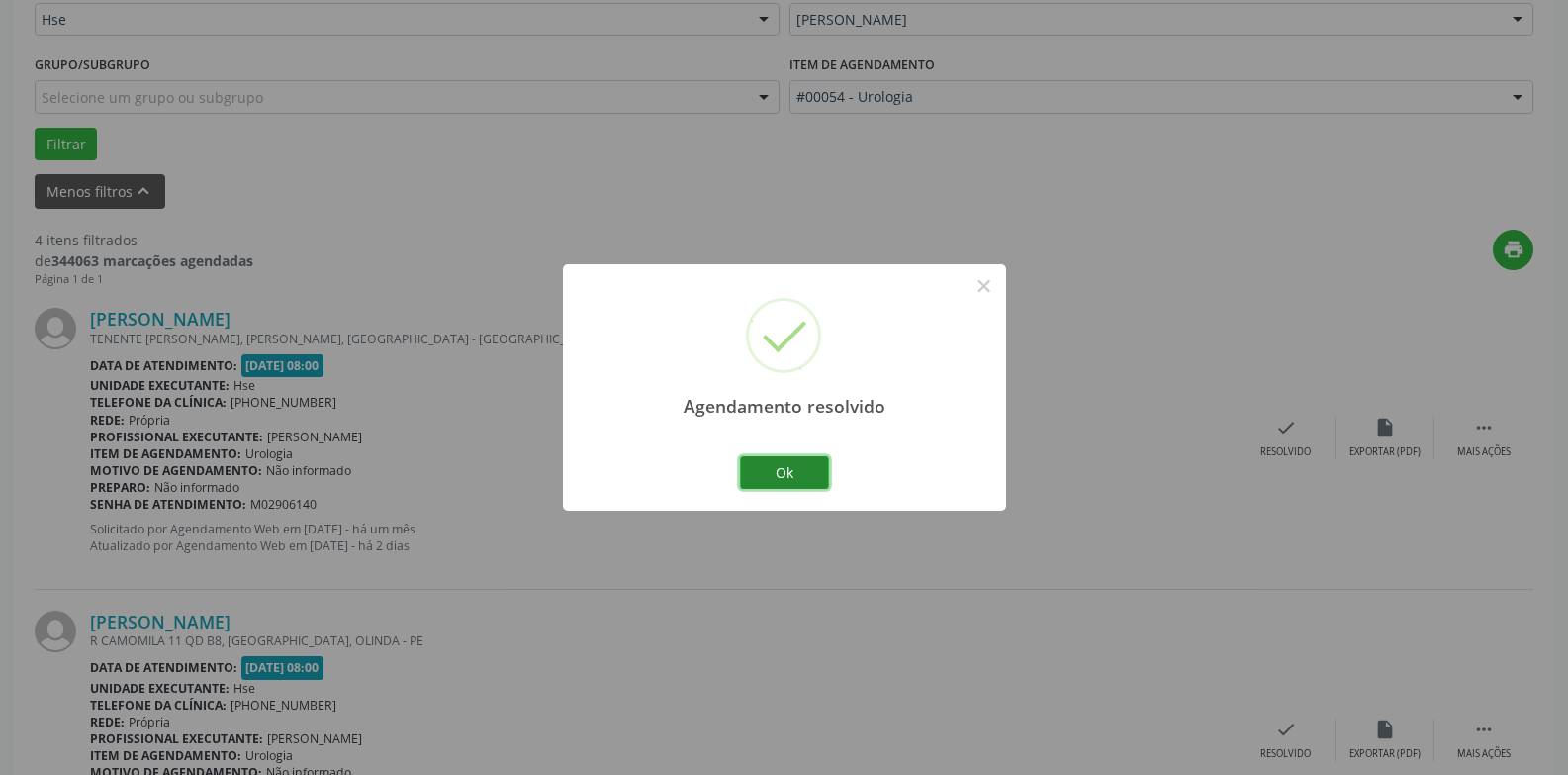
click at [799, 472] on button "Ok" at bounding box center [785, 473] width 89 height 34
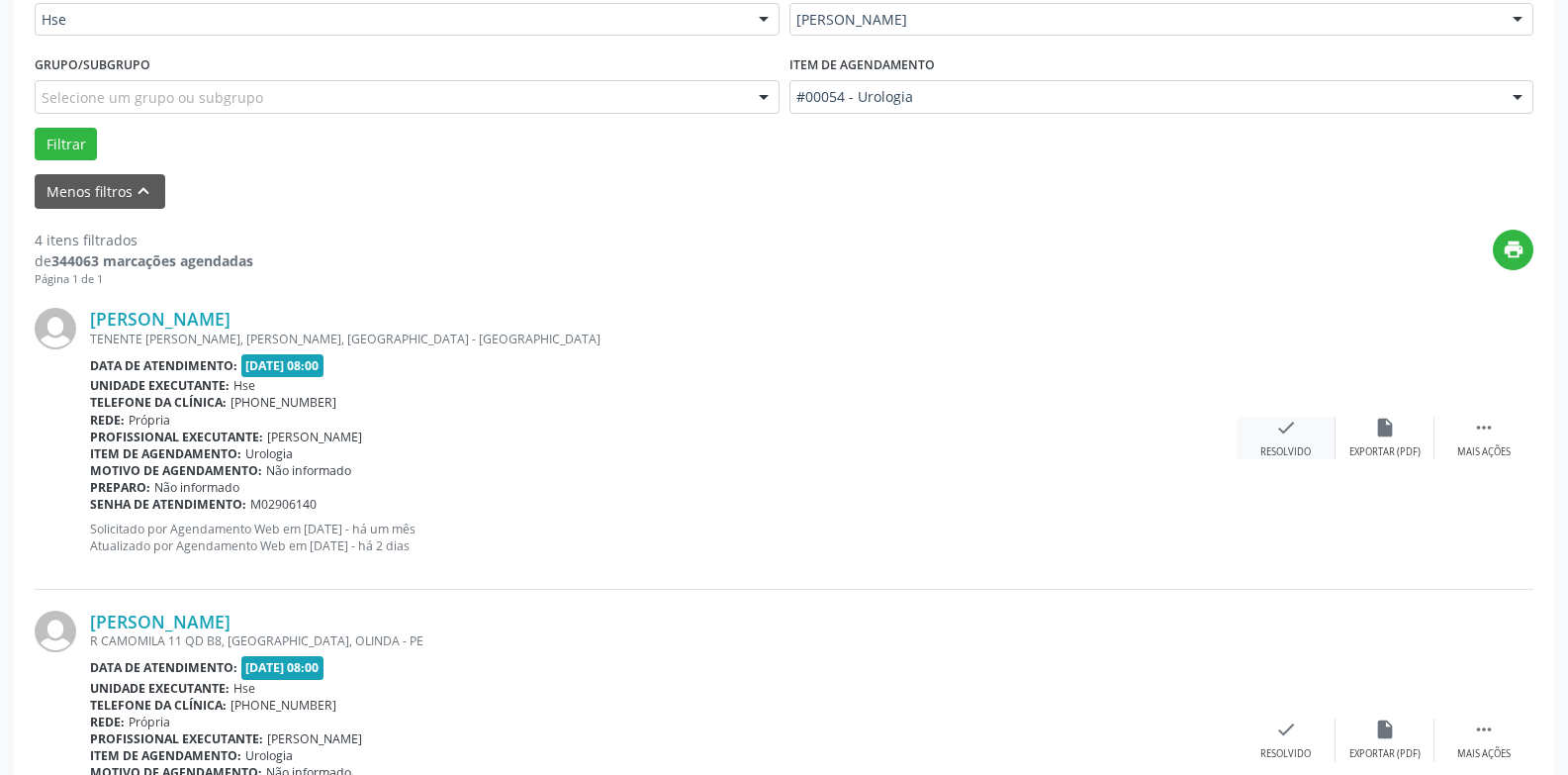
click at [1300, 442] on div "check Resolvido" at bounding box center [1286, 438] width 99 height 43
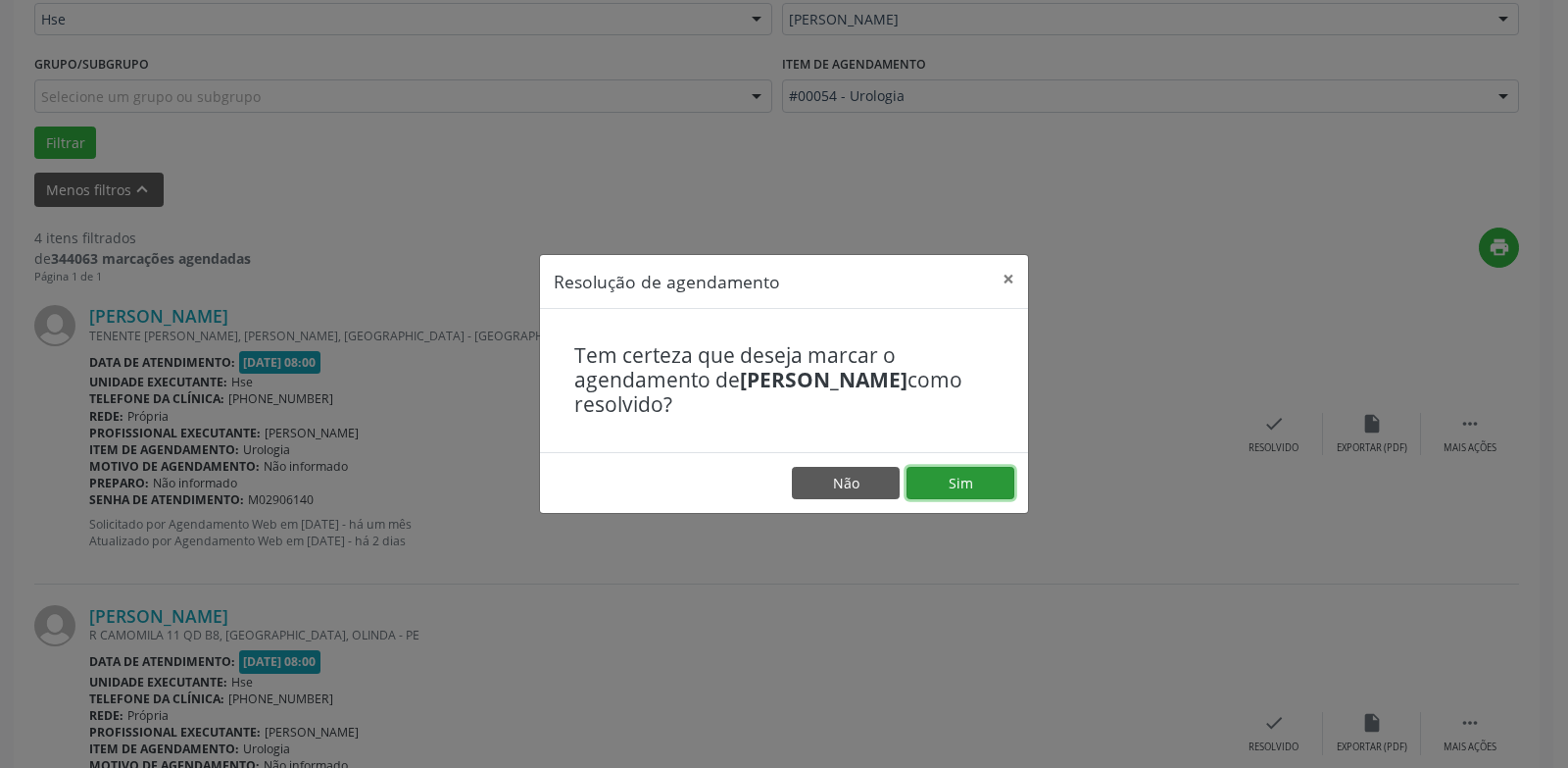
click at [1000, 486] on button "Sim" at bounding box center [960, 483] width 108 height 33
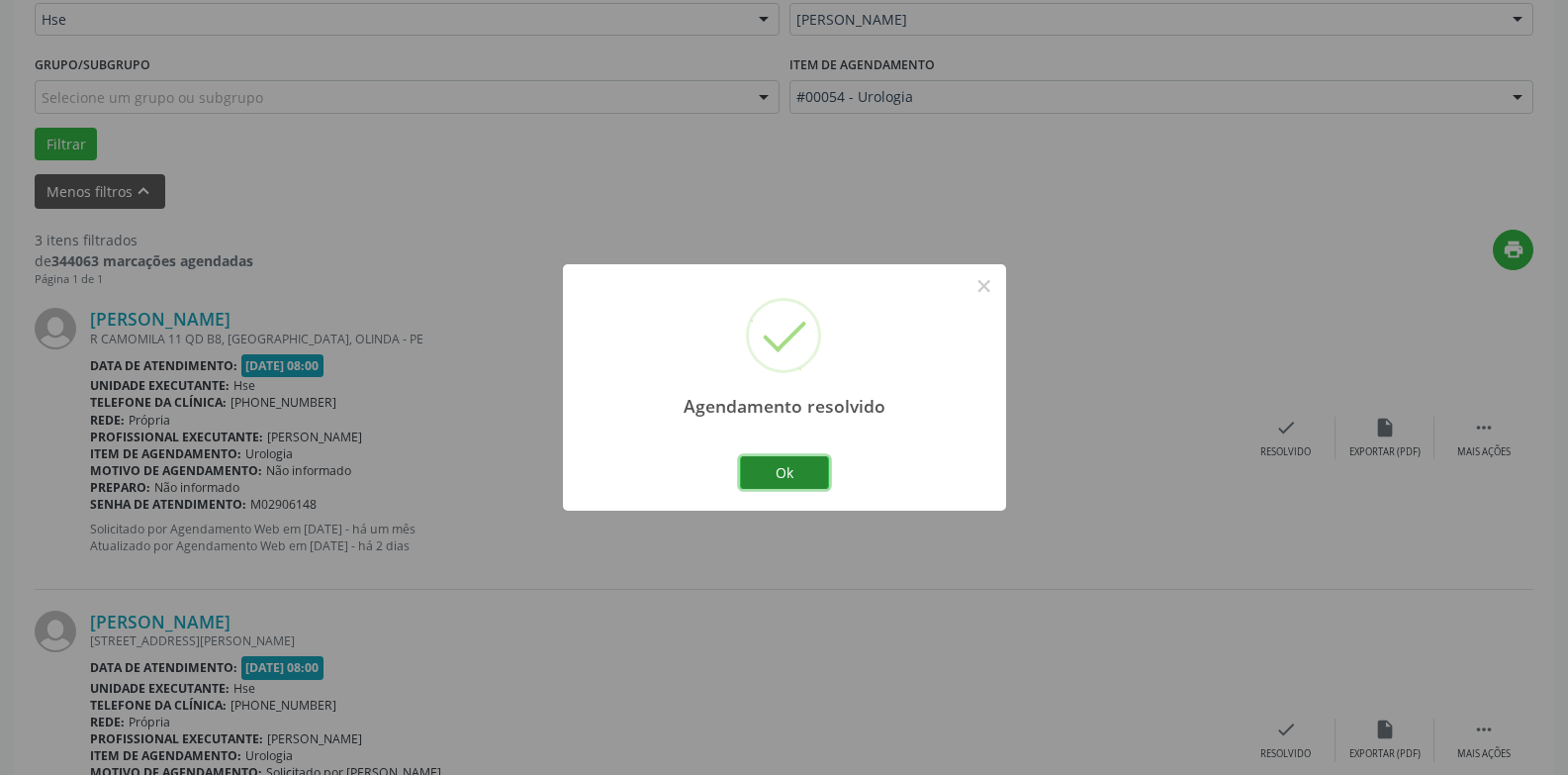
click at [795, 472] on button "Ok" at bounding box center [785, 473] width 89 height 34
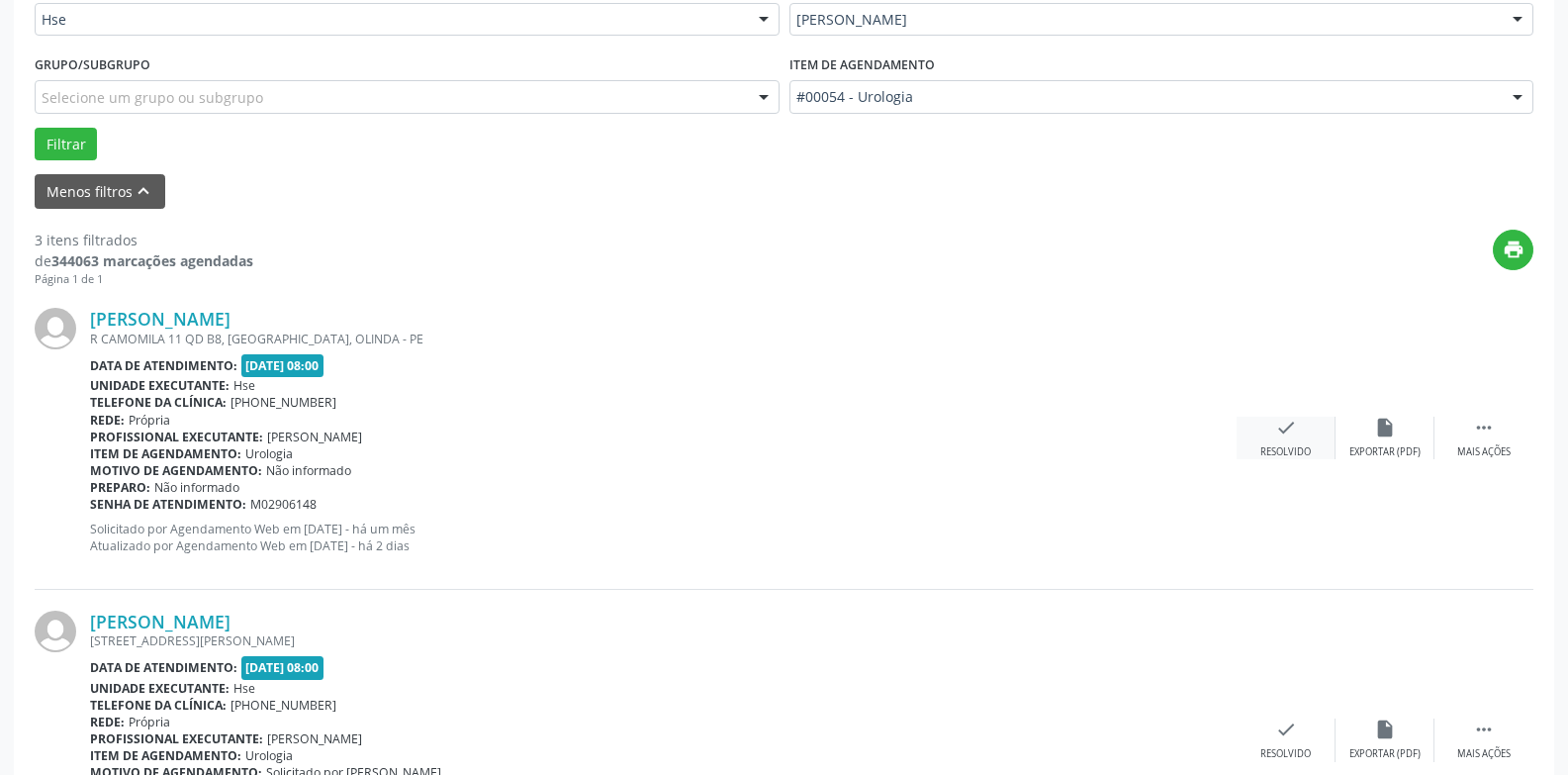
click at [1284, 441] on div "check Resolvido" at bounding box center [1286, 438] width 99 height 43
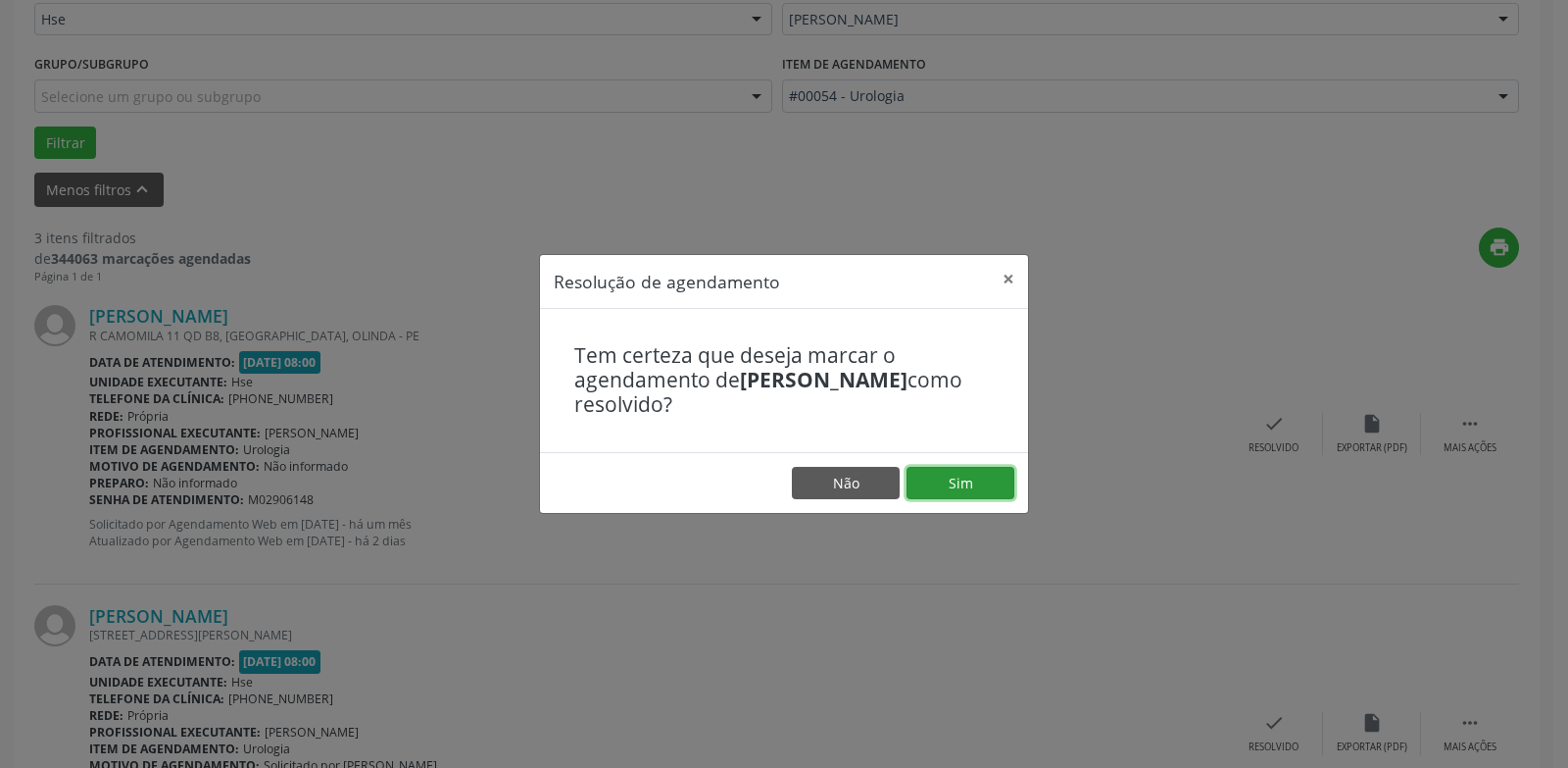
click at [977, 482] on button "Sim" at bounding box center [960, 483] width 108 height 33
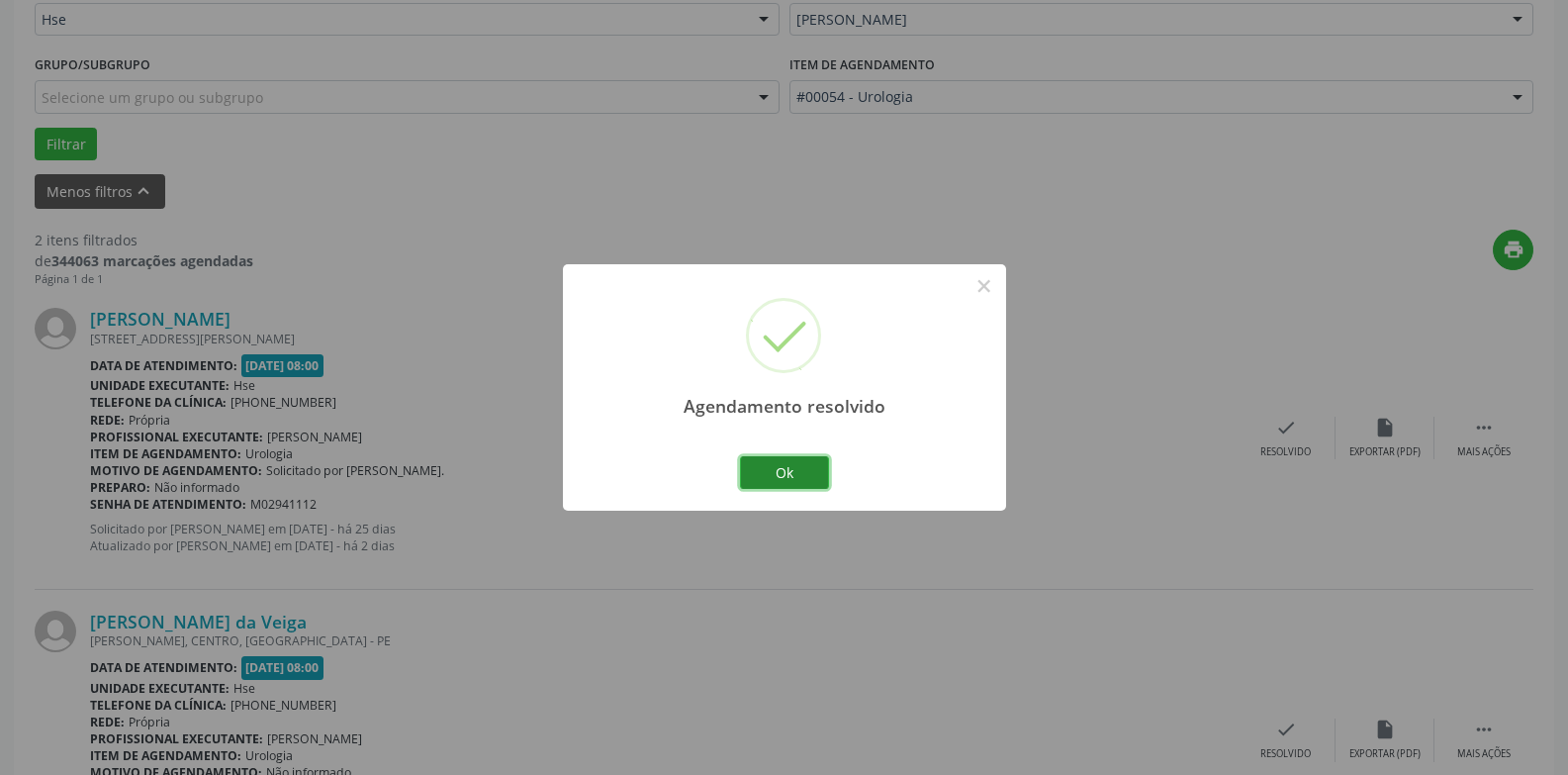
click at [766, 464] on button "Ok" at bounding box center [785, 473] width 89 height 34
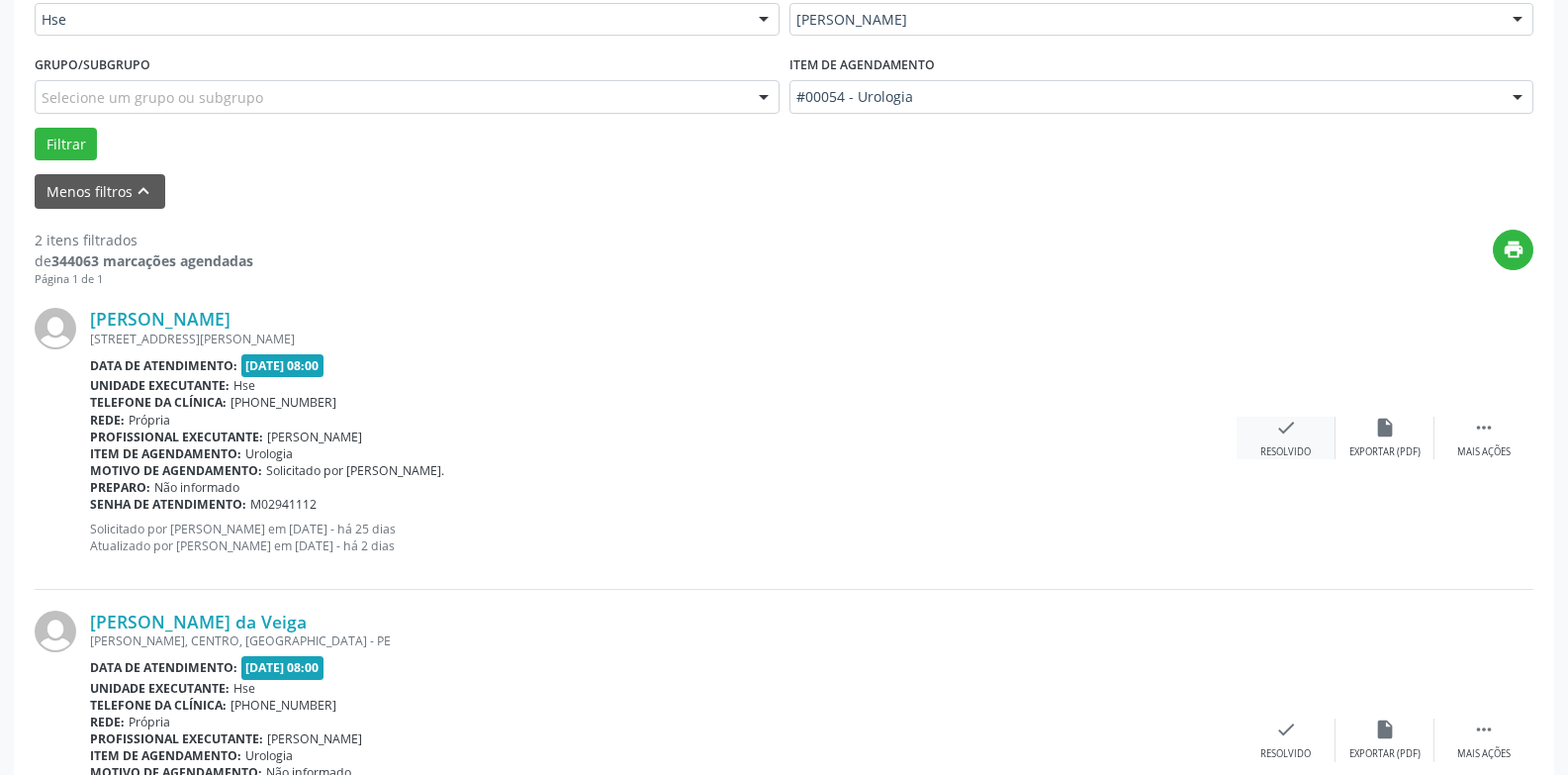
click at [1298, 439] on div "check Resolvido" at bounding box center [1286, 438] width 99 height 43
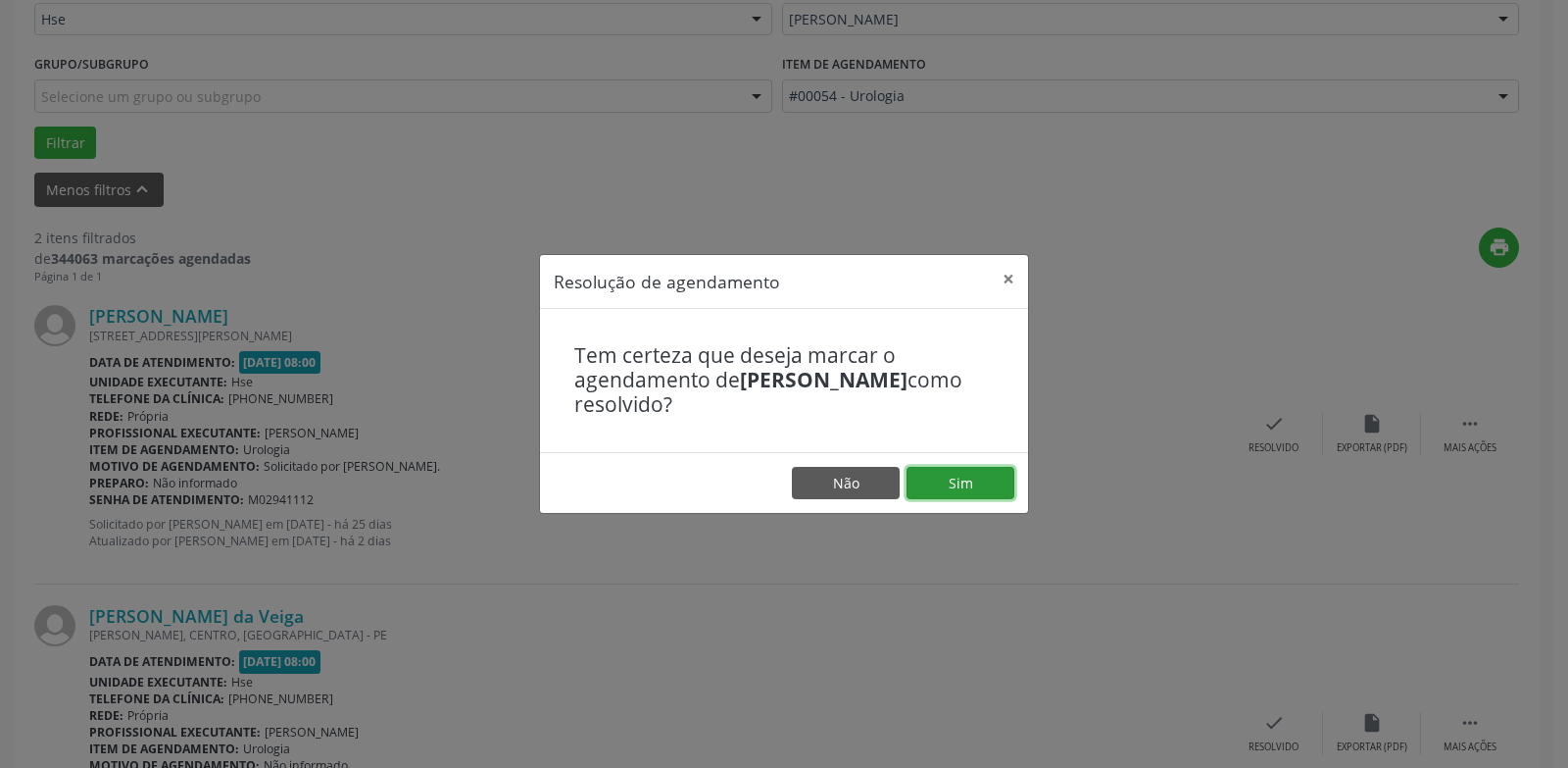
click at [949, 478] on button "Sim" at bounding box center [960, 483] width 108 height 33
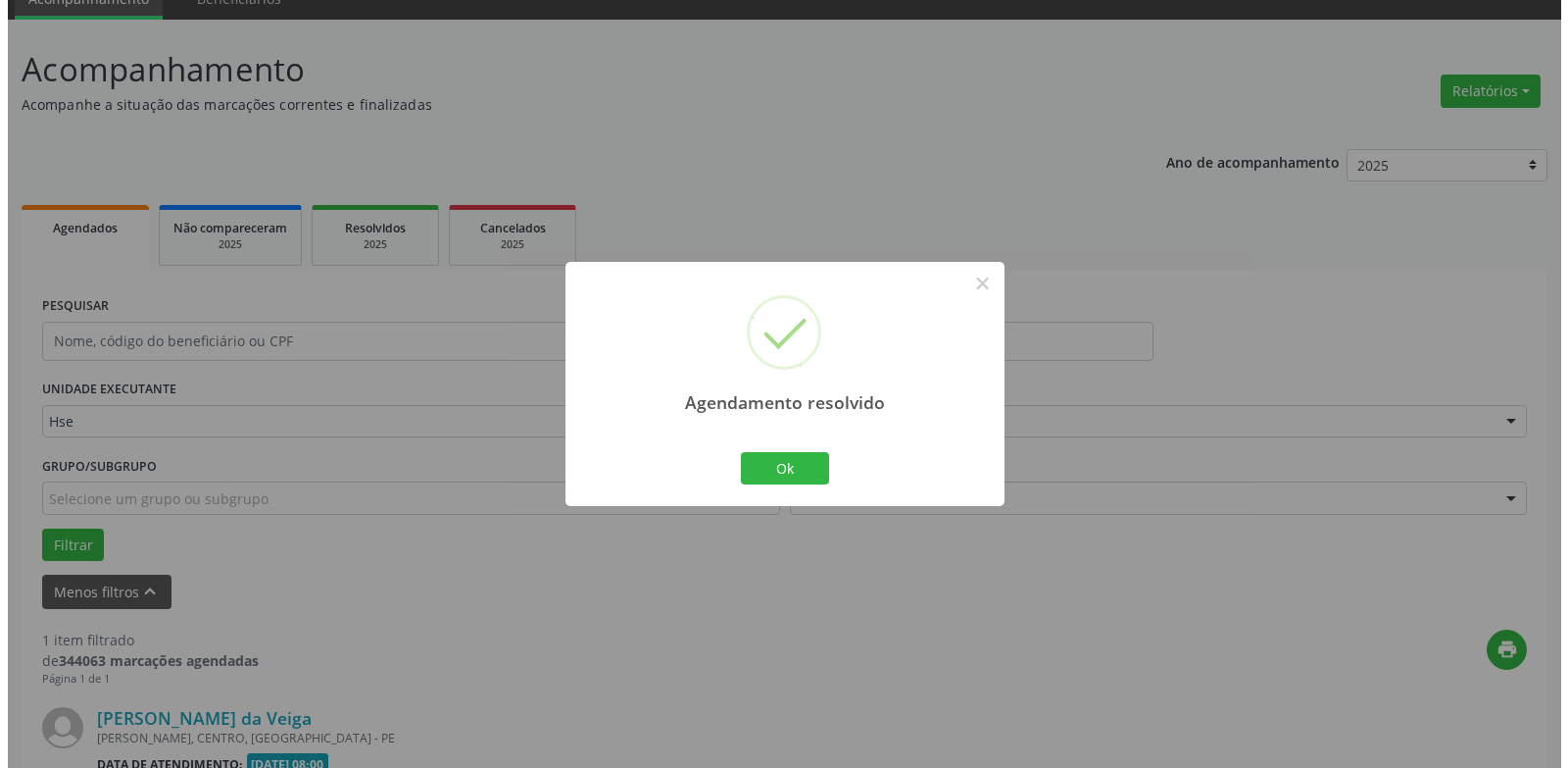
scroll to position [340, 0]
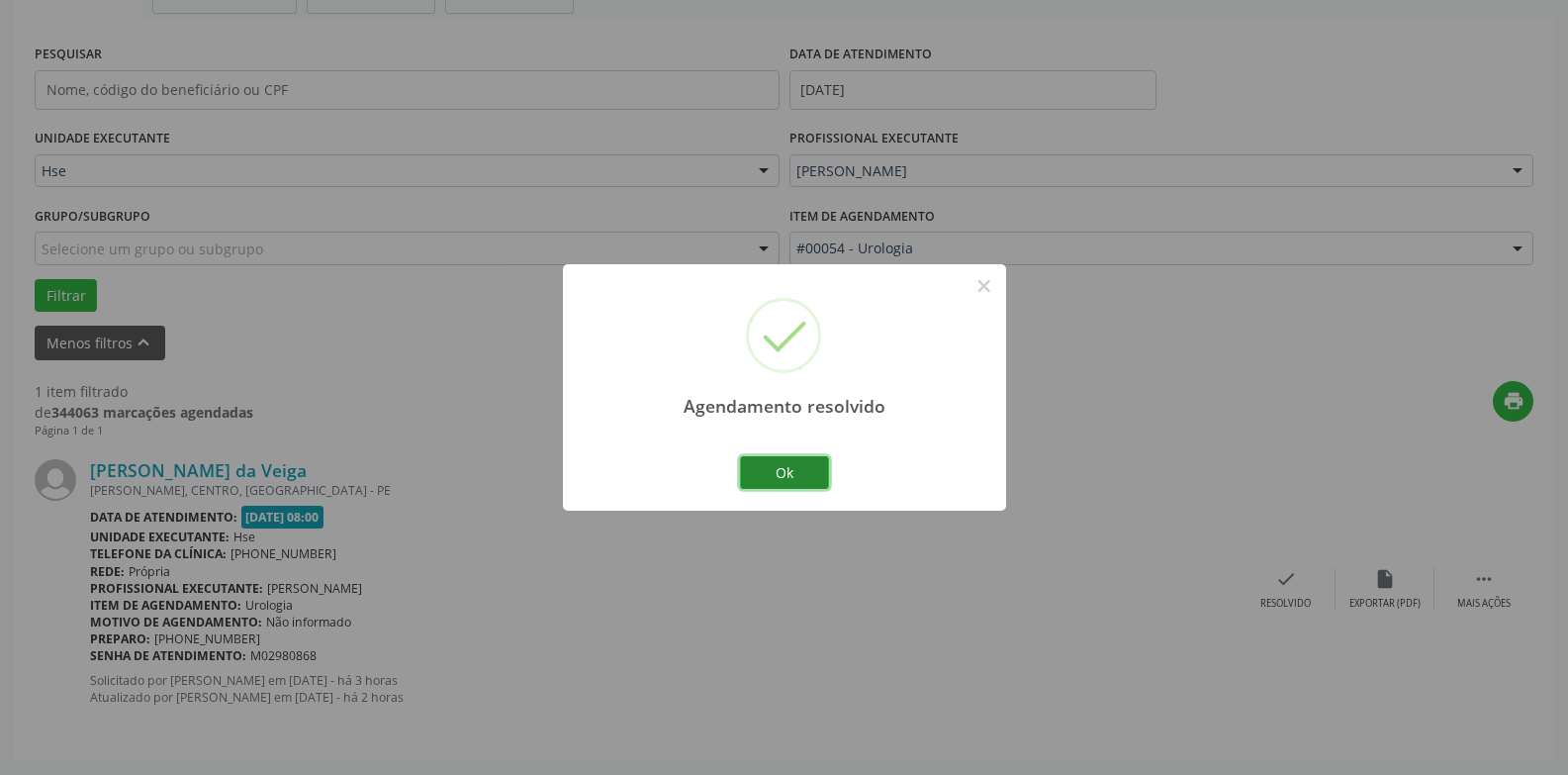
click at [777, 467] on button "Ok" at bounding box center [785, 473] width 89 height 34
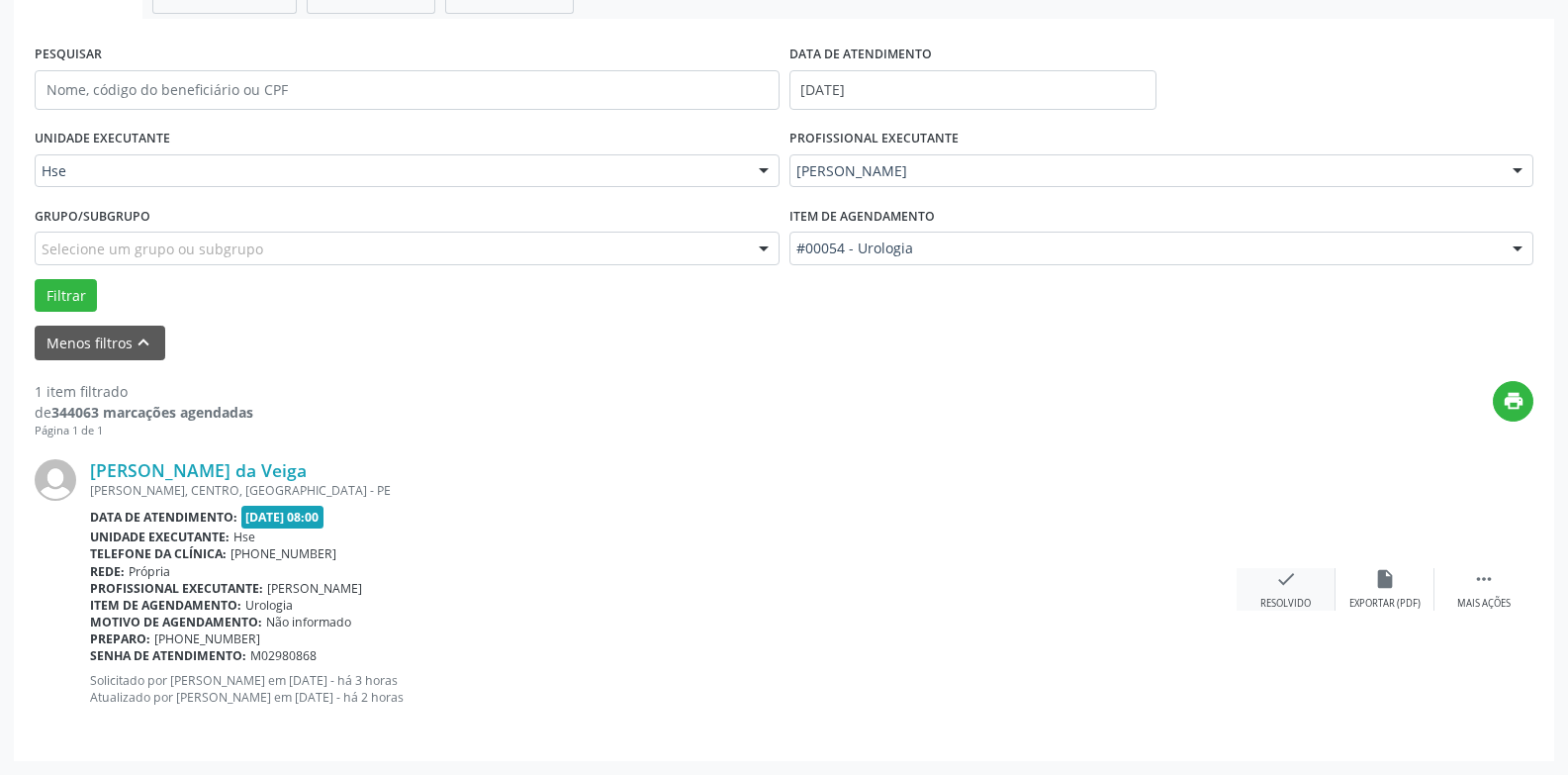
click at [1297, 585] on div "check Resolvido" at bounding box center [1286, 588] width 99 height 43
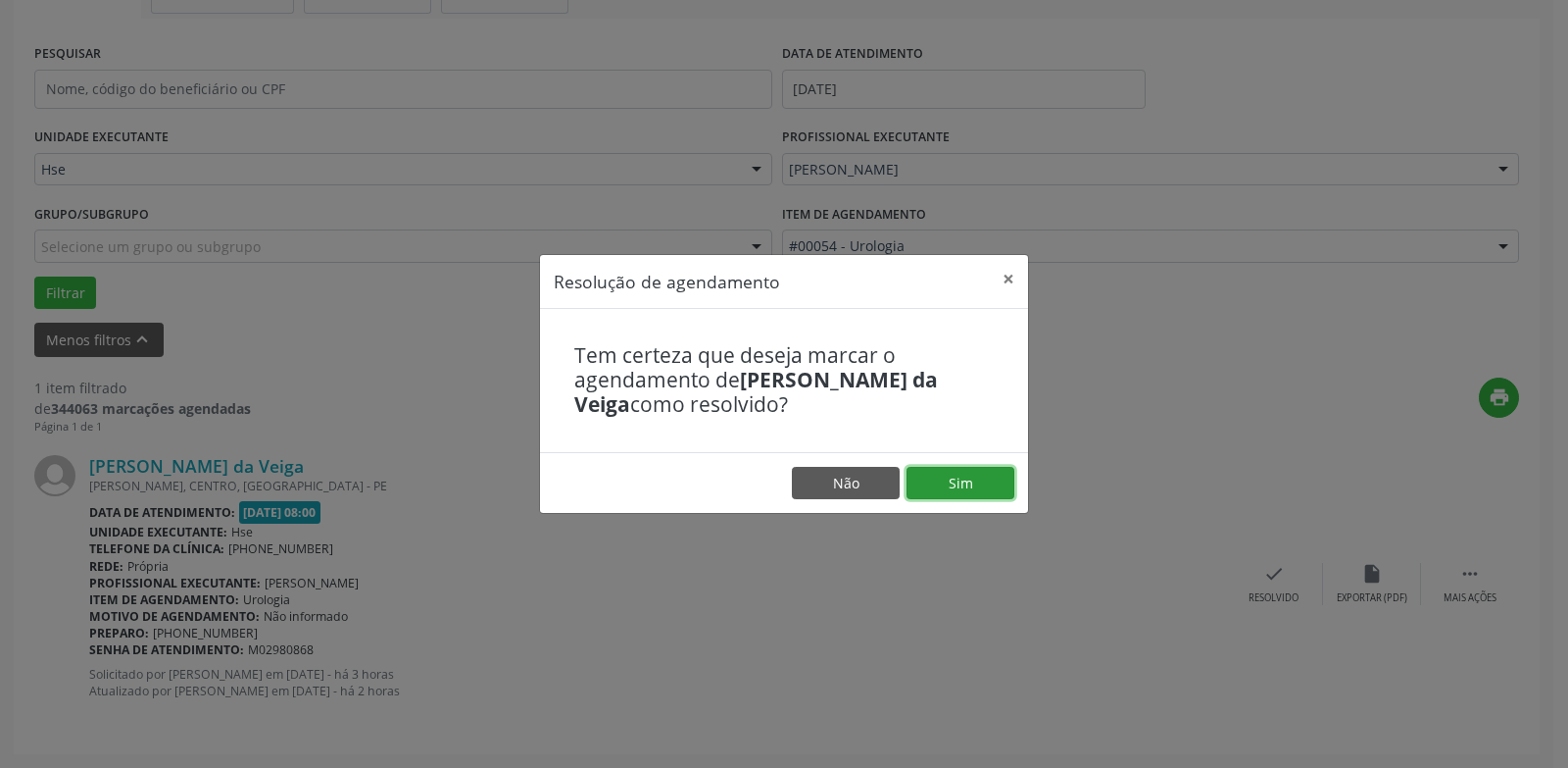
click at [968, 473] on button "Sim" at bounding box center [960, 483] width 108 height 33
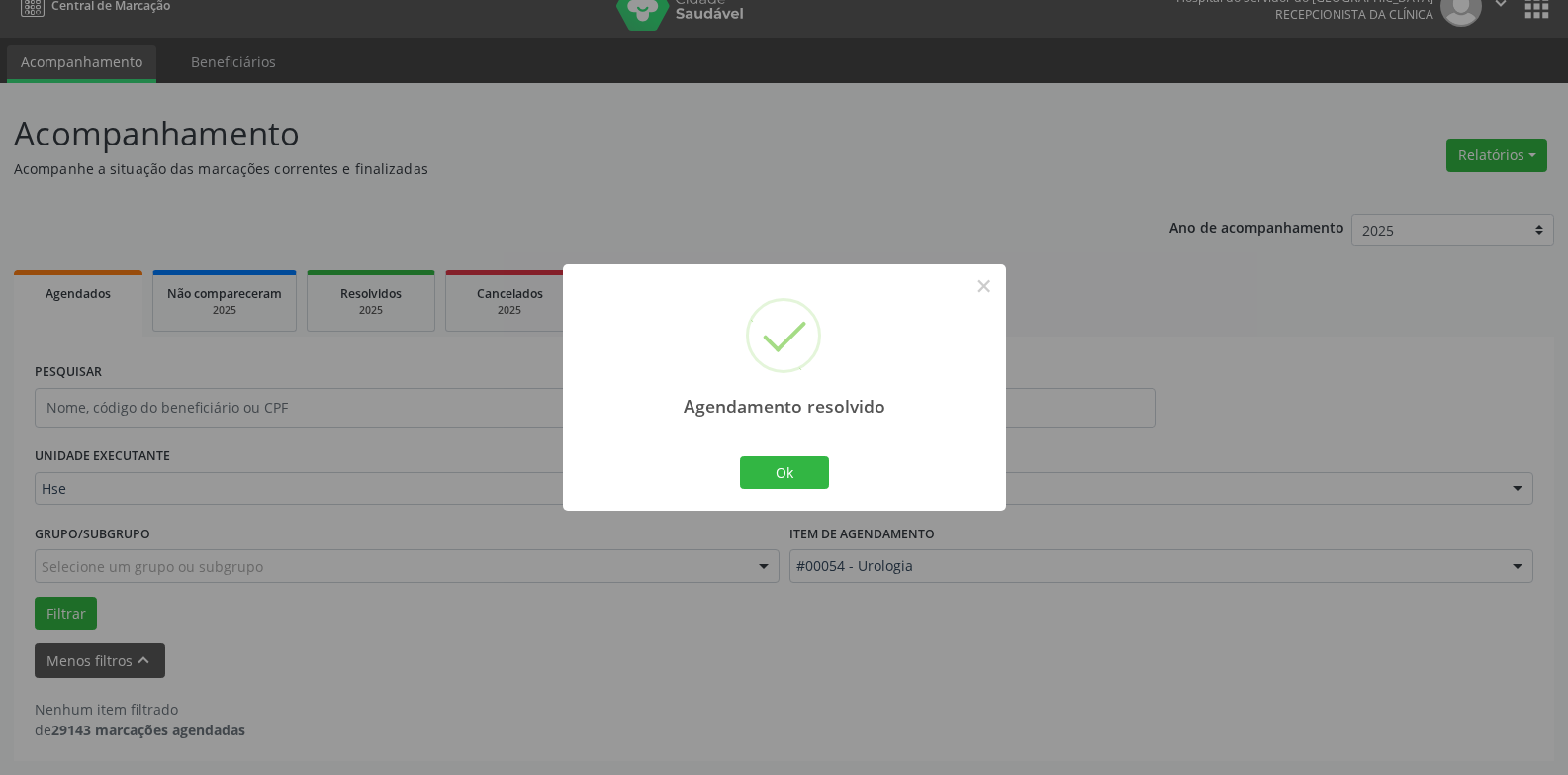
scroll to position [26, 0]
click at [800, 475] on button "Ok" at bounding box center [785, 473] width 89 height 34
